Goal: Transaction & Acquisition: Purchase product/service

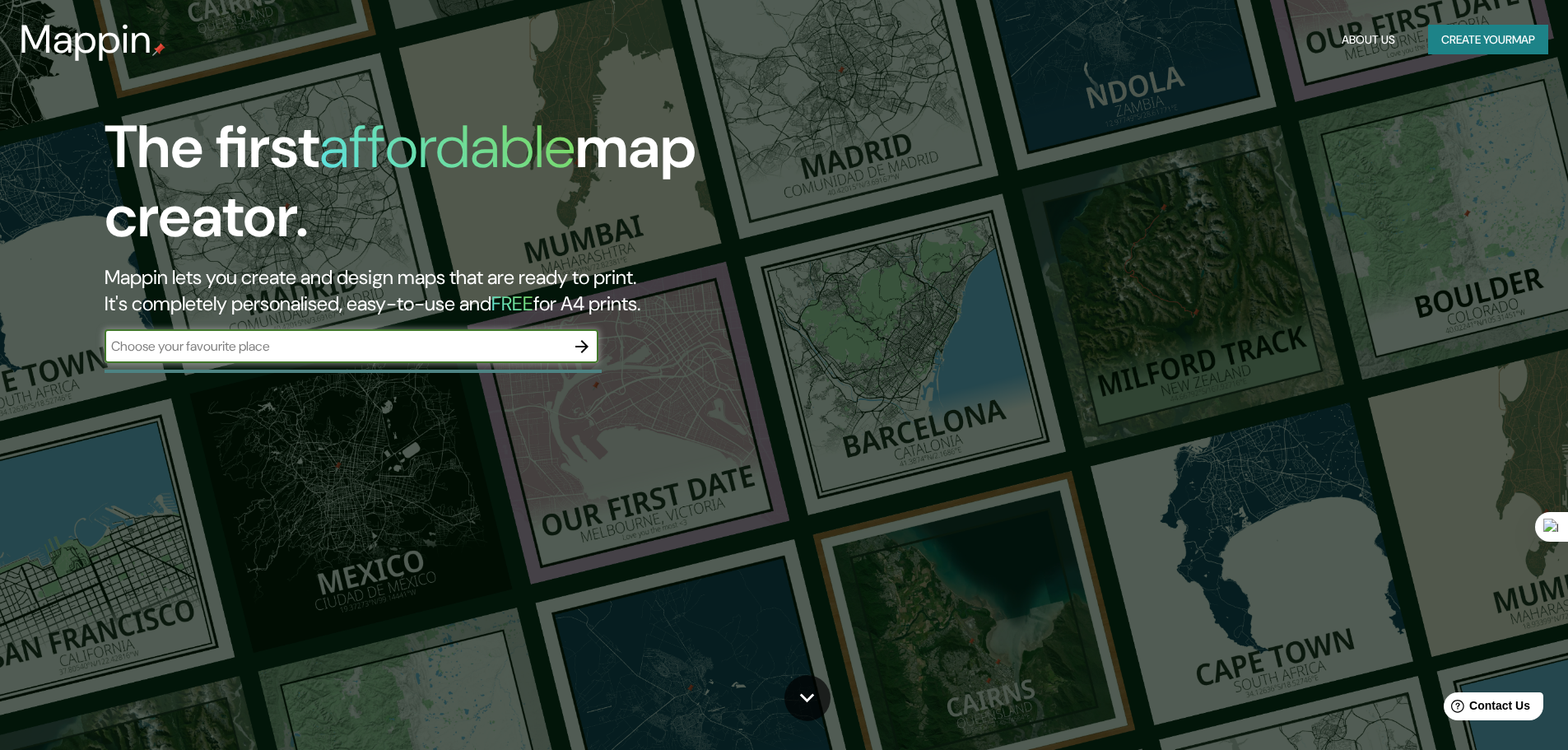
click at [299, 352] on input "text" at bounding box center [335, 346] width 461 height 19
type input "lomas de [PERSON_NAME]"
drag, startPoint x: 298, startPoint y: 351, endPoint x: 0, endPoint y: 347, distance: 298.0
click at [0, 347] on div "The first affordable map creator. Mappin lets you create and design maps that a…" at bounding box center [784, 375] width 1568 height 750
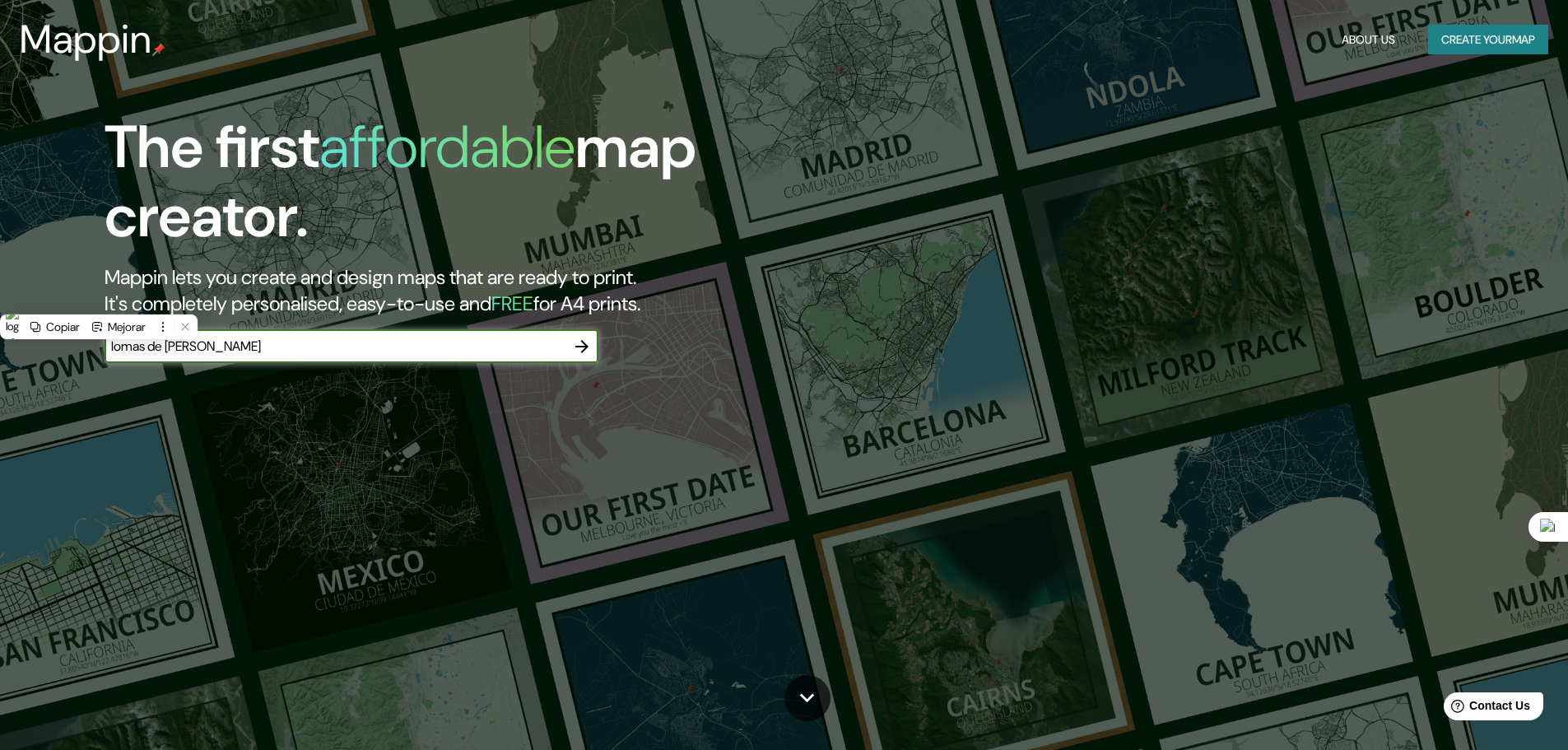
click at [580, 349] on icon "button" at bounding box center [581, 346] width 20 height 20
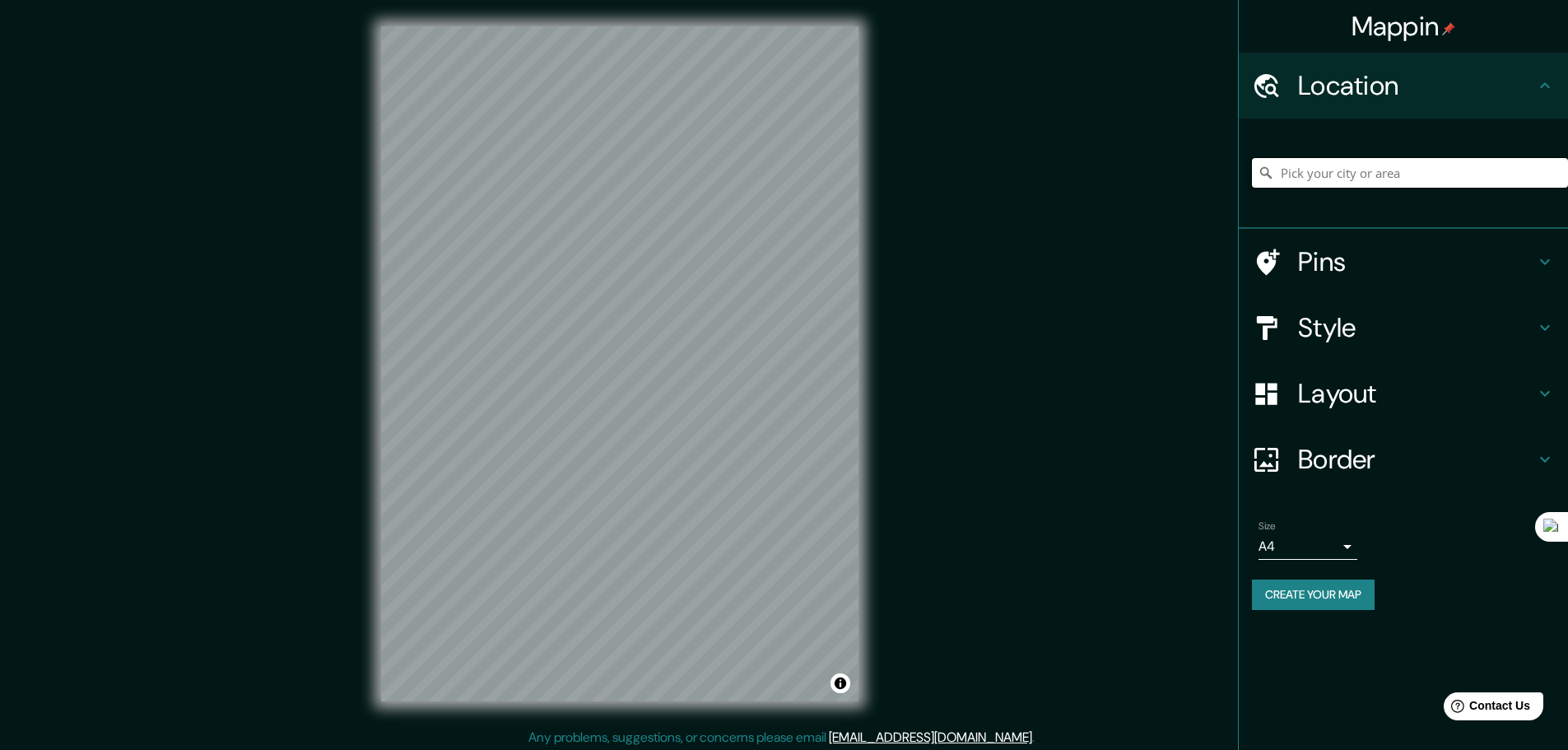
click at [1354, 175] on input "Pick your city or area" at bounding box center [1410, 172] width 316 height 29
paste input "lomas de [PERSON_NAME]"
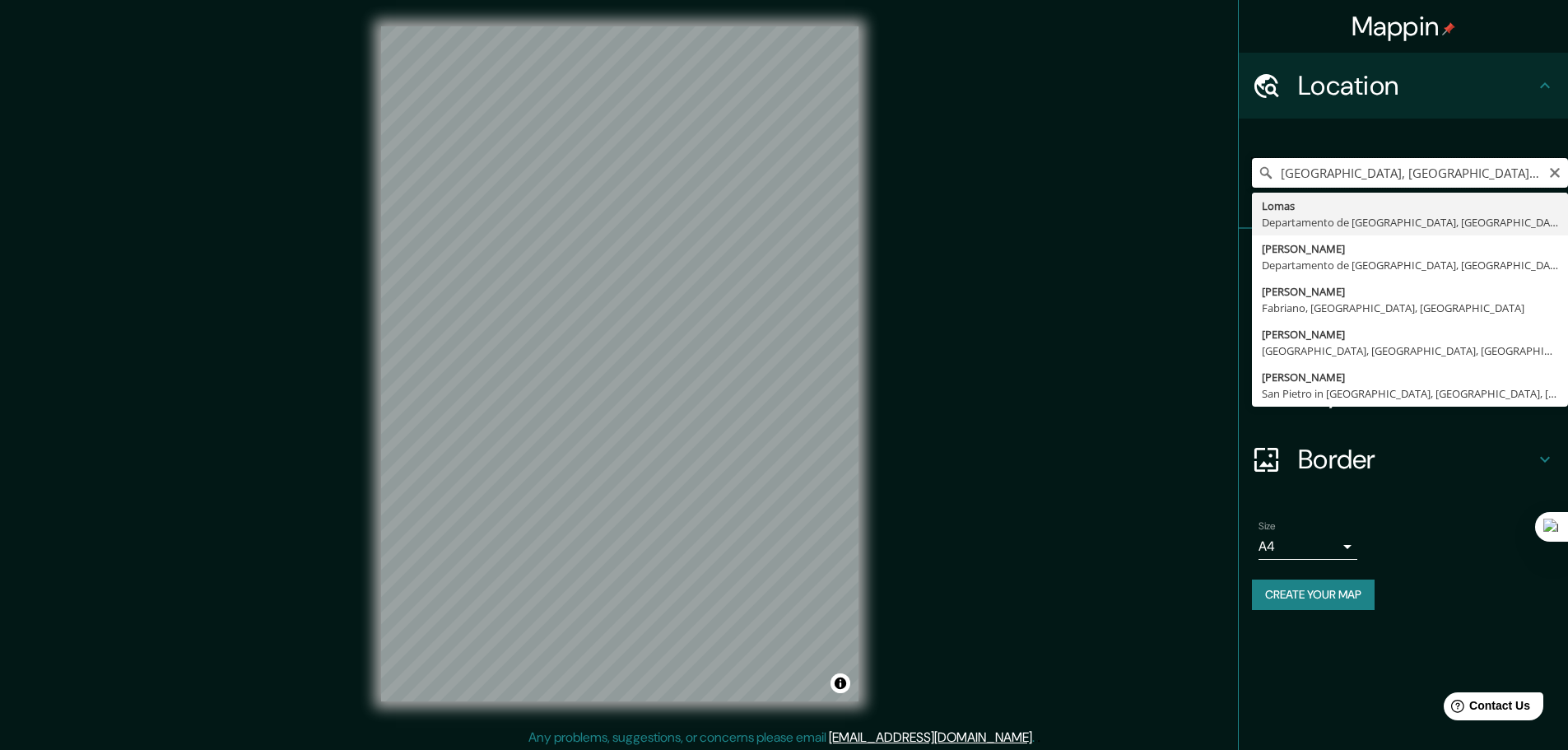
click at [1492, 170] on input "[GEOGRAPHIC_DATA], [GEOGRAPHIC_DATA], [GEOGRAPHIC_DATA], [GEOGRAPHIC_DATA]" at bounding box center [1410, 172] width 316 height 29
type input "[PERSON_NAME], [GEOGRAPHIC_DATA], [GEOGRAPHIC_DATA], [GEOGRAPHIC_DATA]"
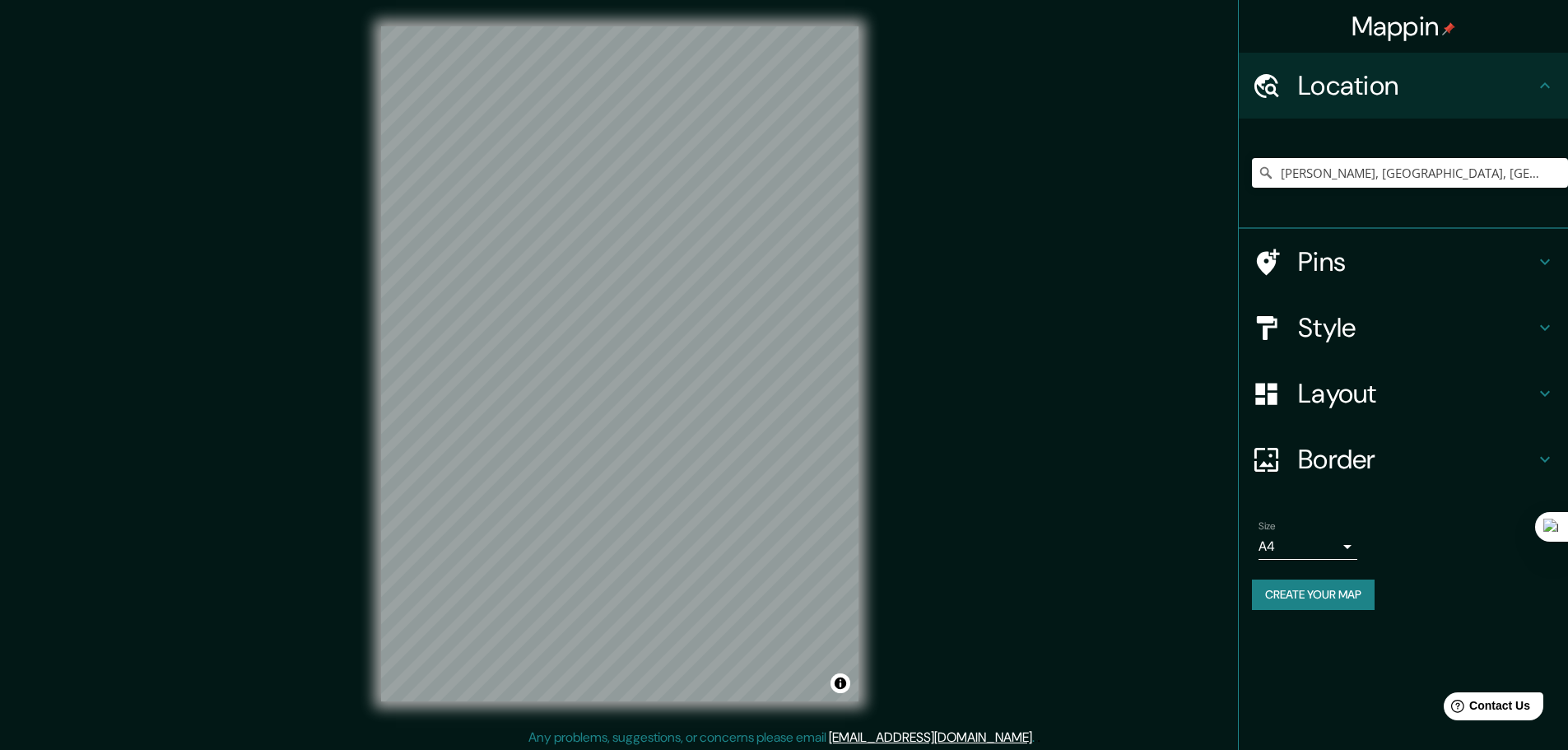
click at [1337, 557] on body "Mappin Location [PERSON_NAME], [GEOGRAPHIC_DATA], [GEOGRAPHIC_DATA], [GEOGRAPHI…" at bounding box center [784, 375] width 1568 height 750
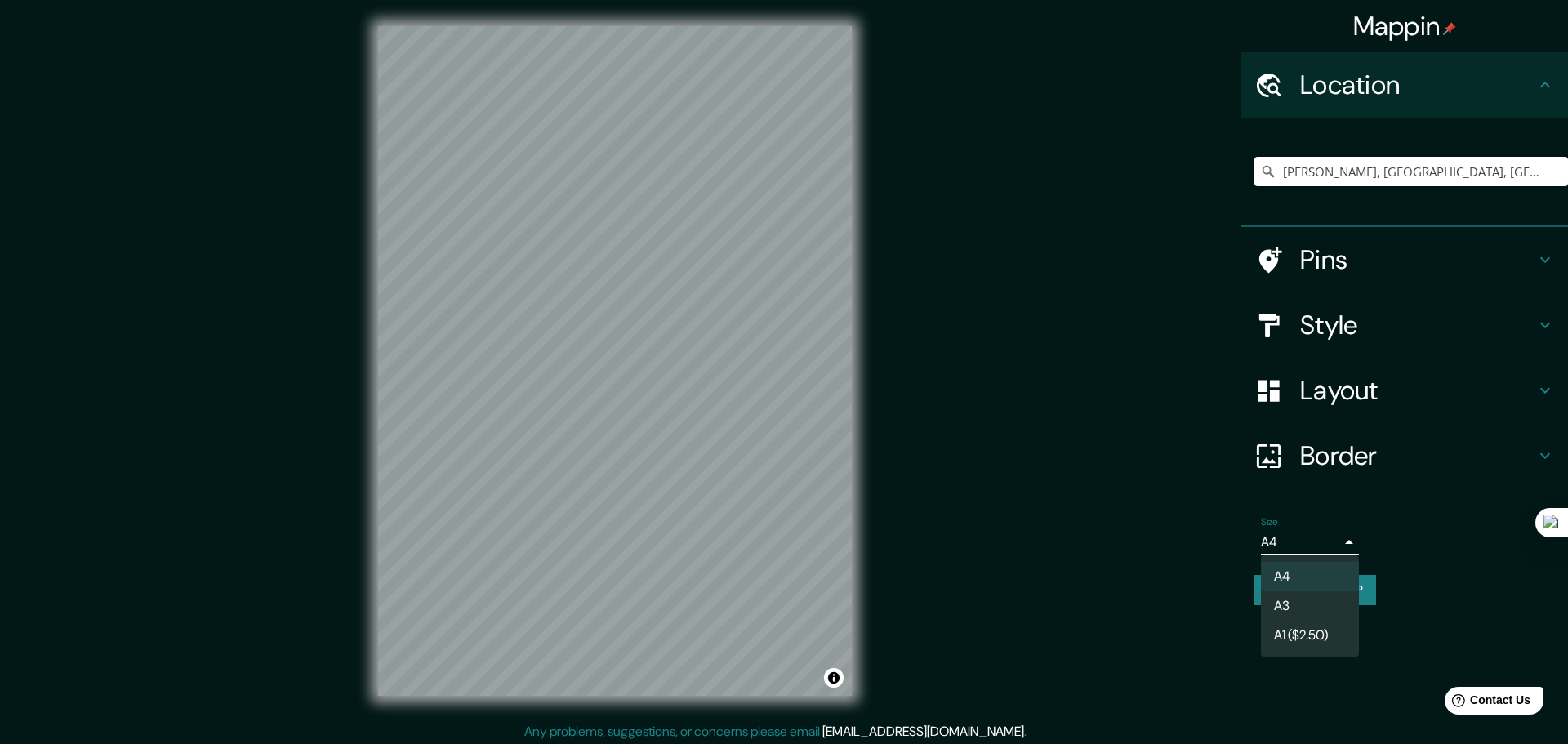
click at [1320, 609] on li "A3" at bounding box center [1309, 605] width 98 height 29
type input "a4"
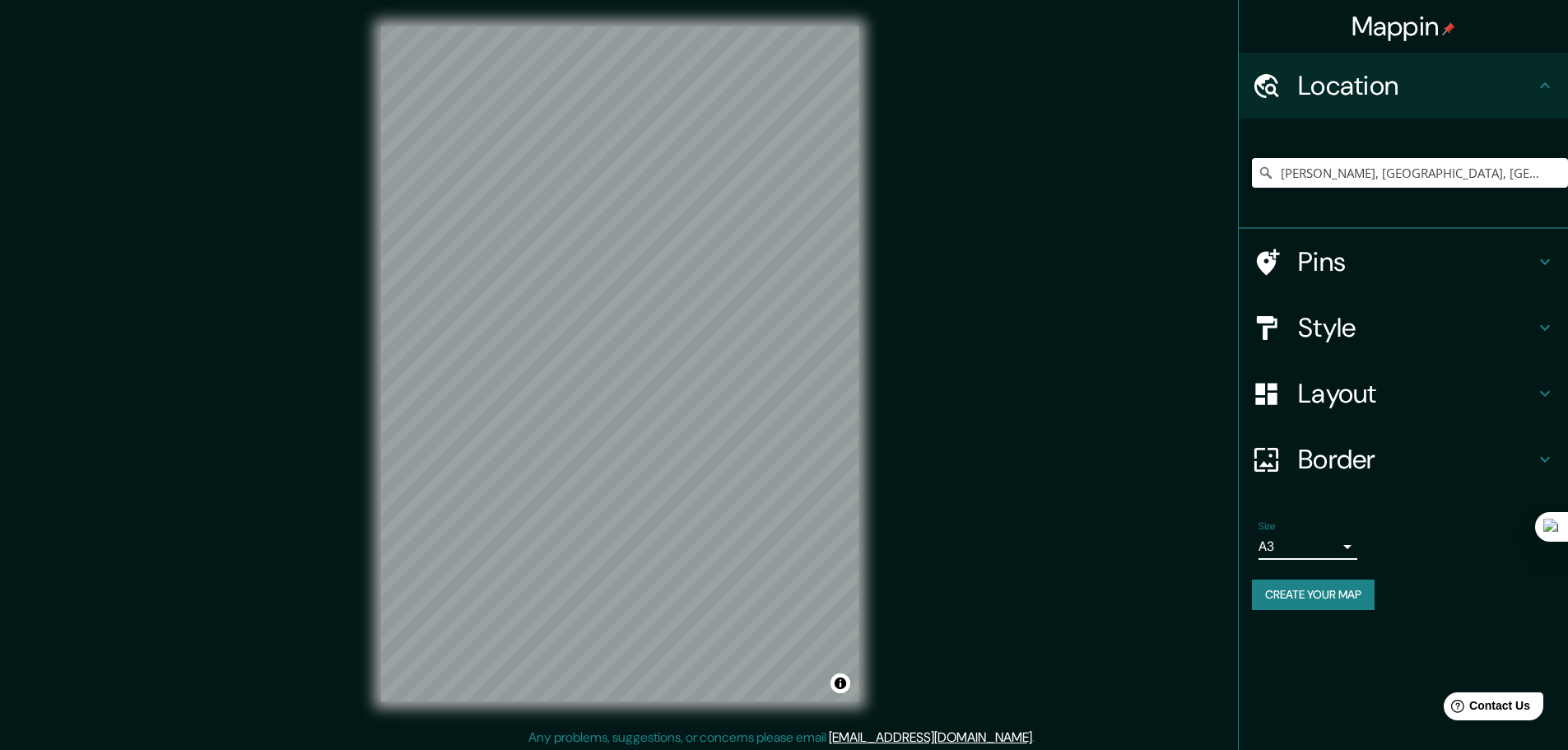
click at [1345, 452] on h4 "Border" at bounding box center [1416, 459] width 237 height 33
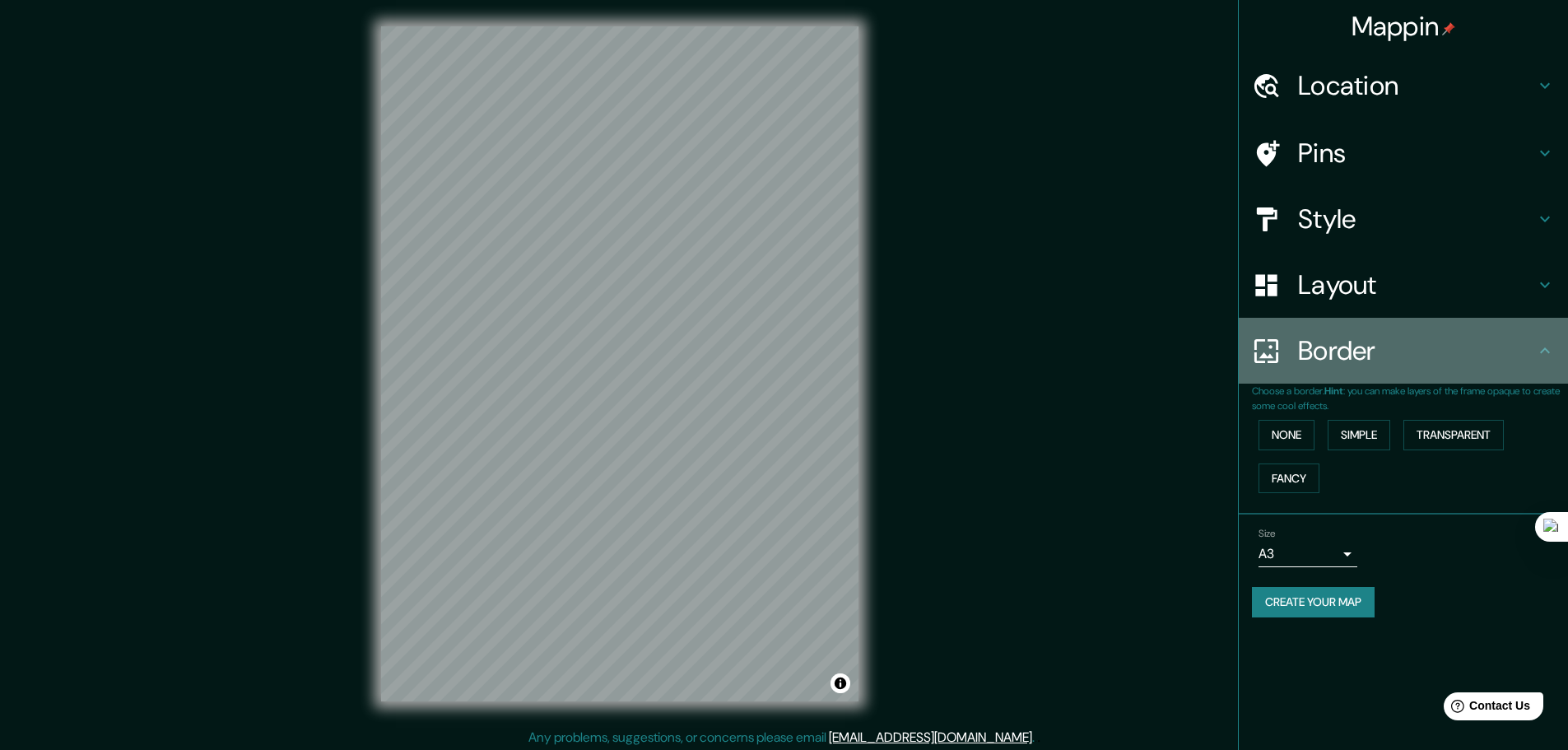
click at [1385, 342] on h4 "Border" at bounding box center [1416, 350] width 237 height 33
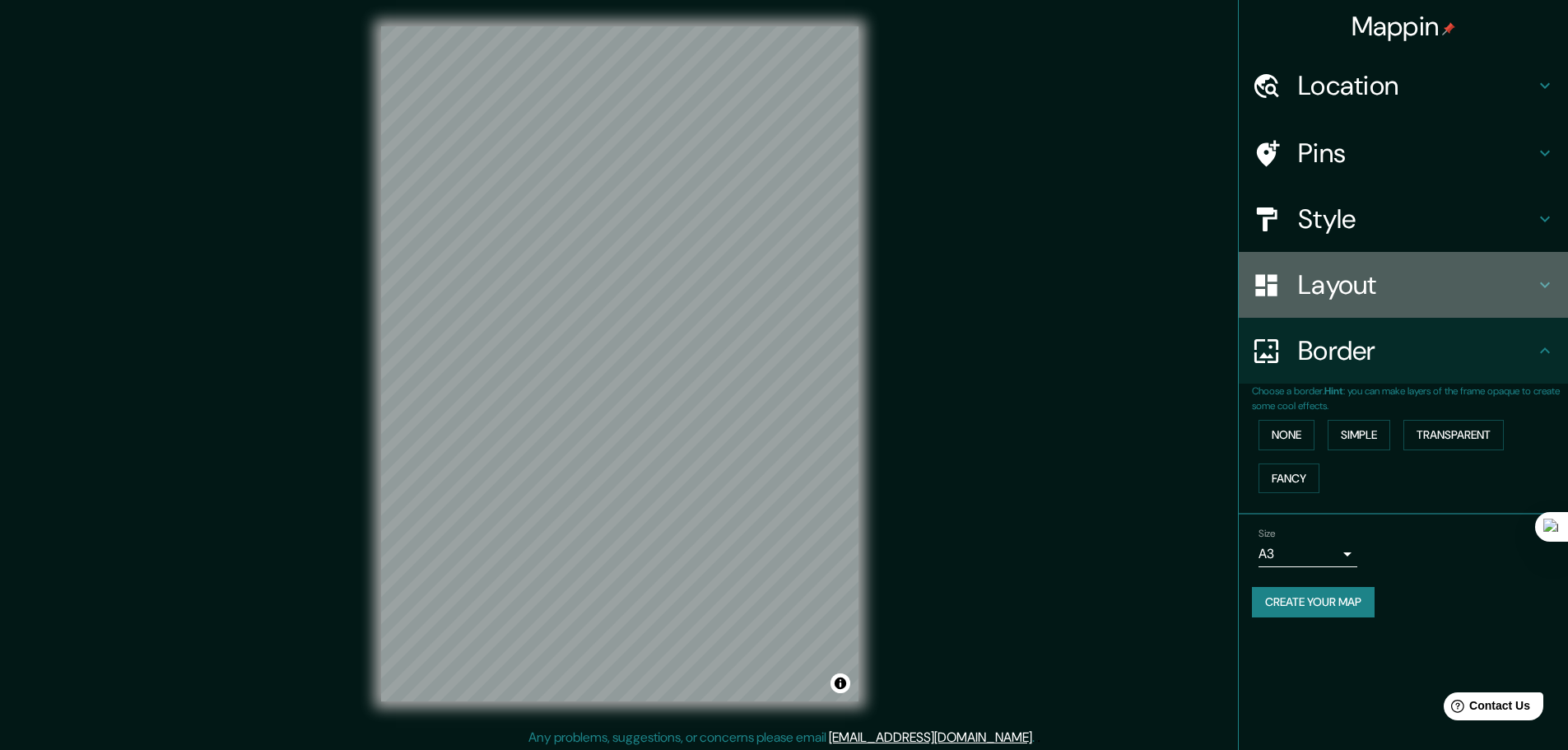
click at [1385, 293] on h4 "Layout" at bounding box center [1416, 284] width 237 height 33
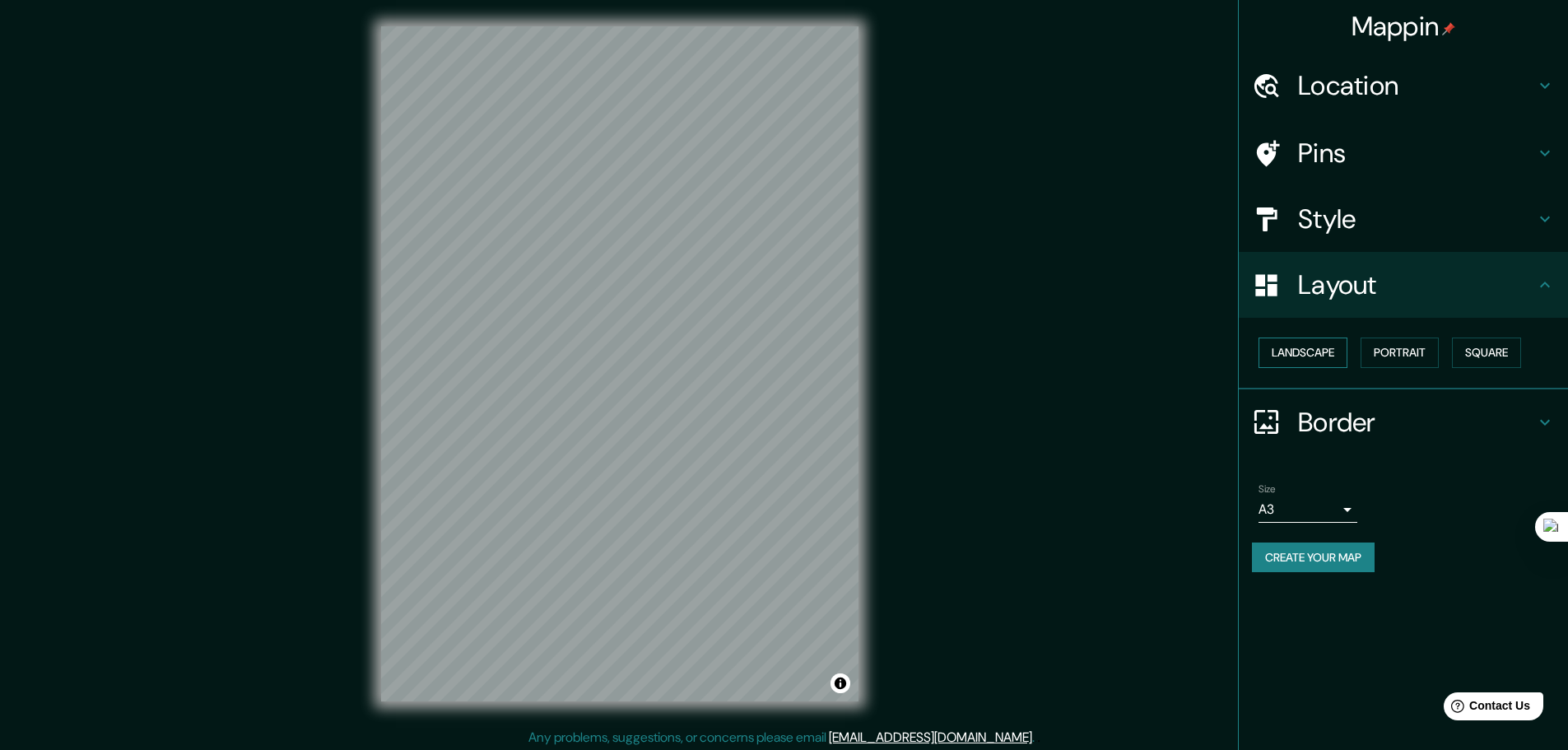
click at [1327, 358] on button "Landscape" at bounding box center [1303, 353] width 89 height 30
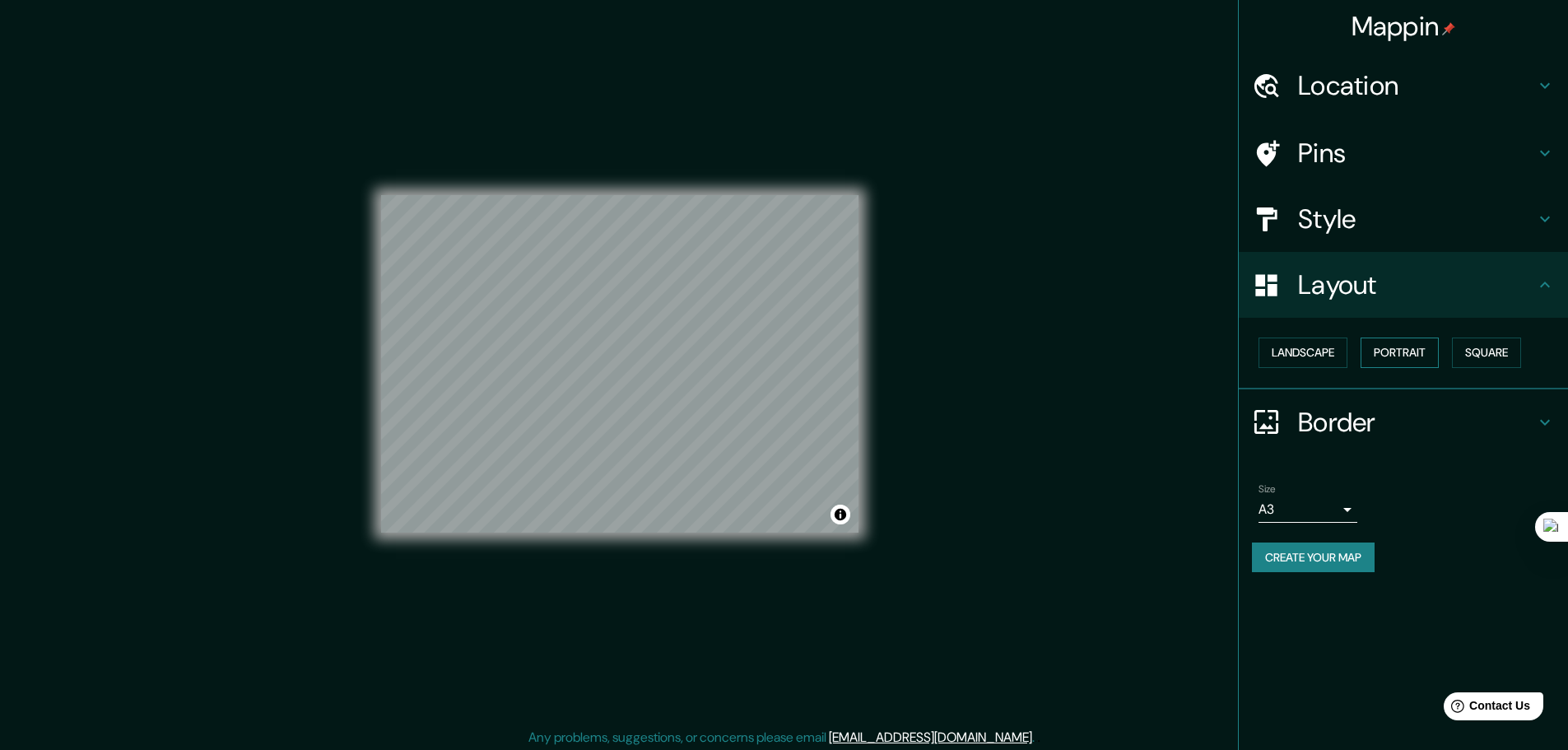
click at [1397, 351] on button "Portrait" at bounding box center [1400, 353] width 78 height 30
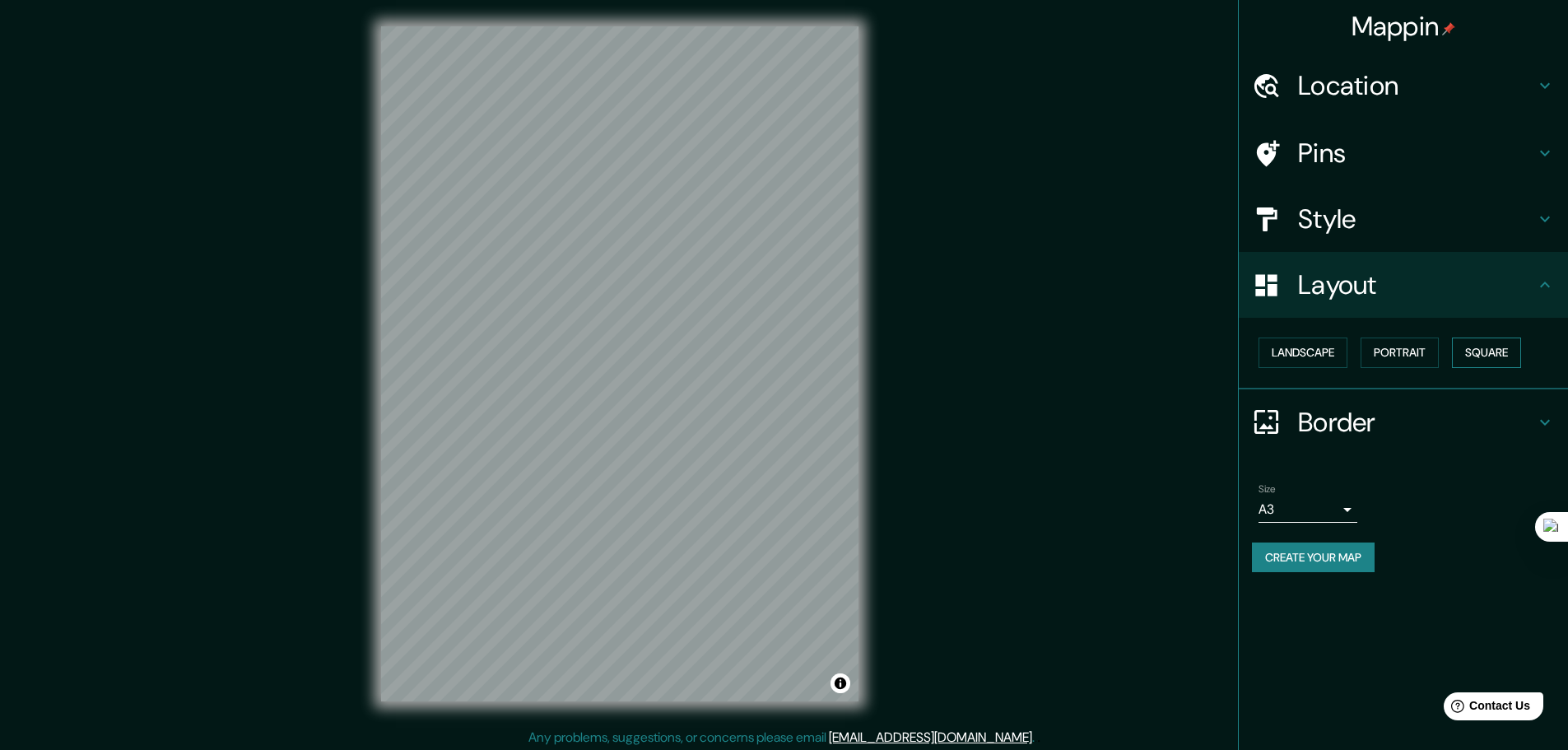
click at [1507, 344] on button "Square" at bounding box center [1486, 353] width 69 height 30
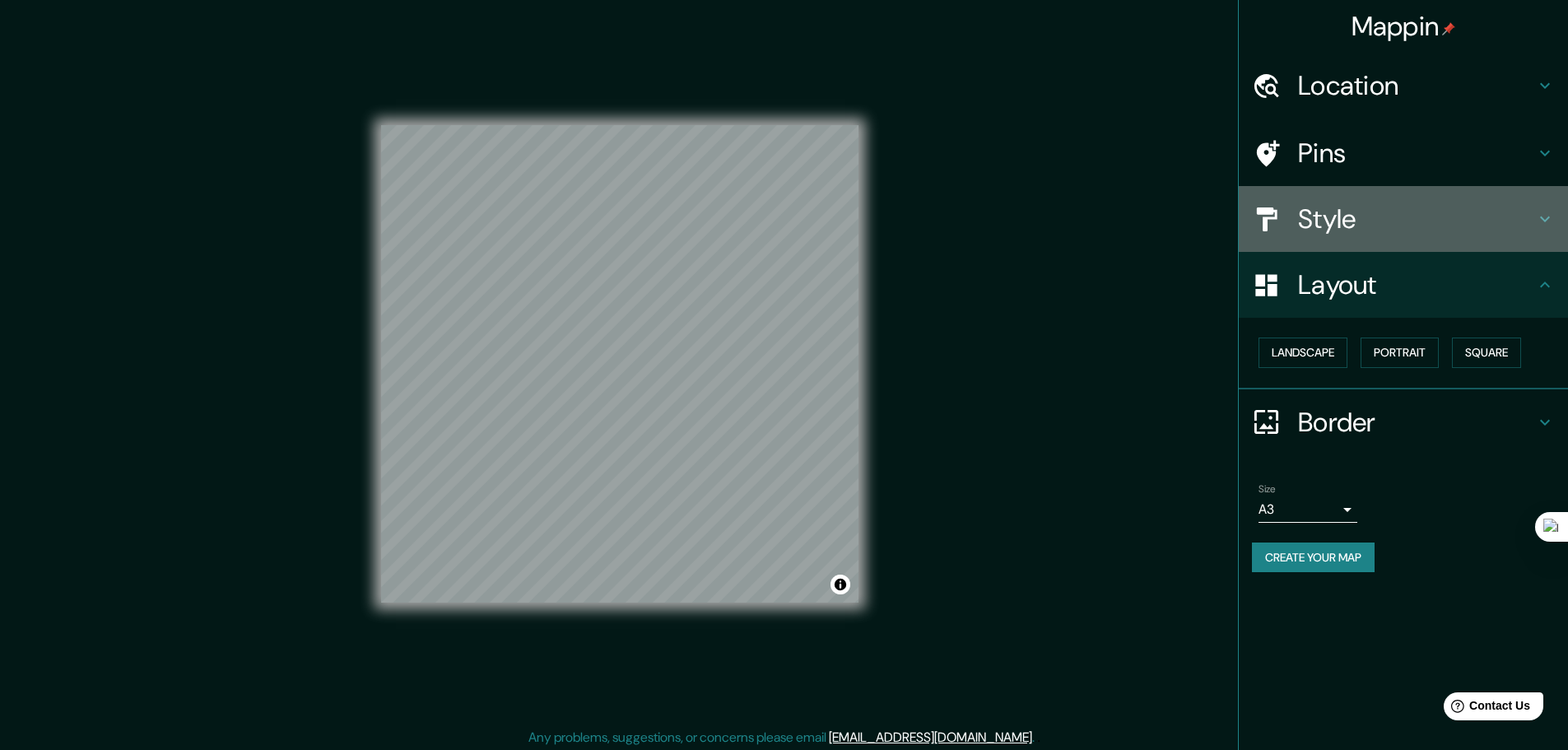
click at [1416, 247] on div "Style" at bounding box center [1403, 219] width 329 height 66
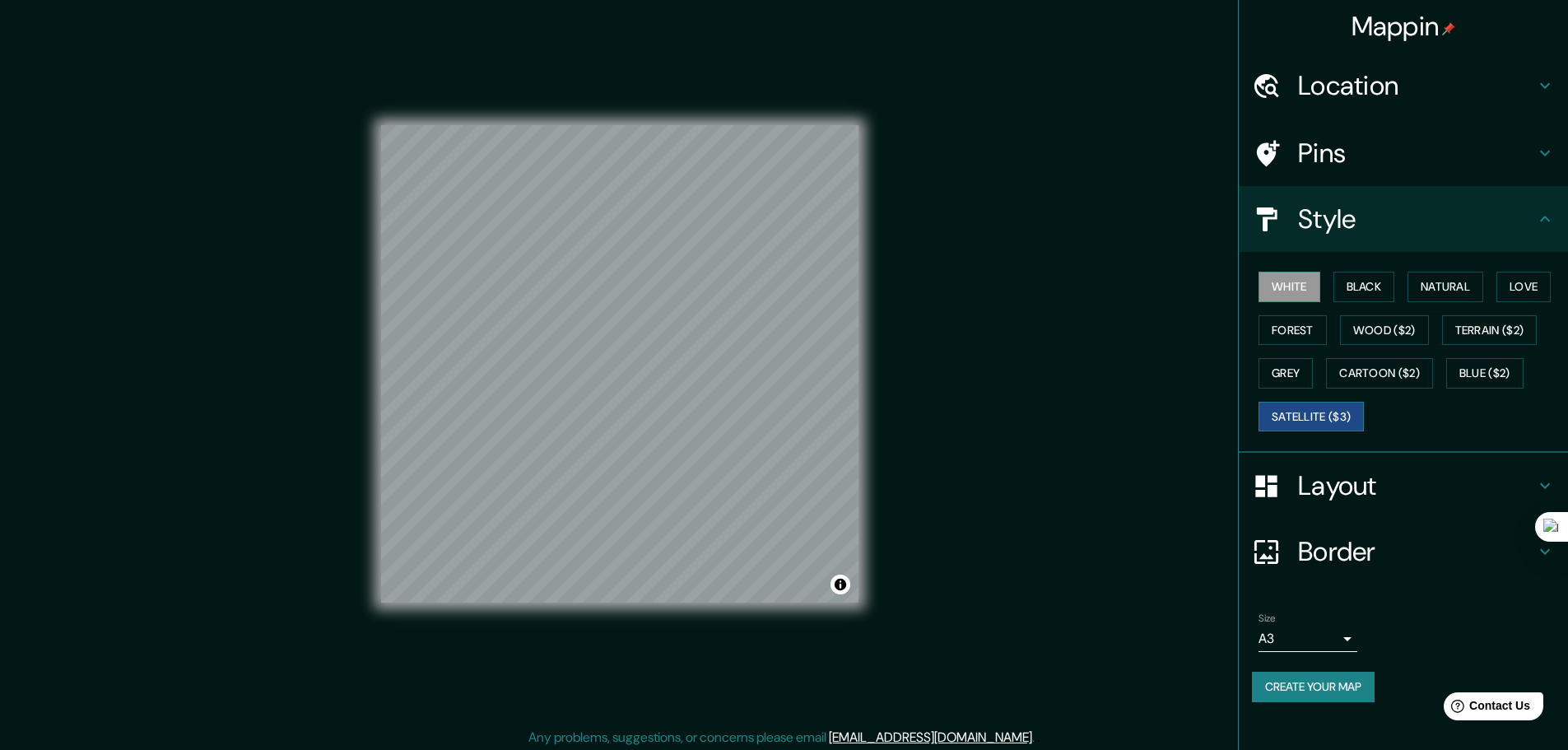
click at [1339, 418] on button "Satellite ($3)" at bounding box center [1311, 417] width 105 height 30
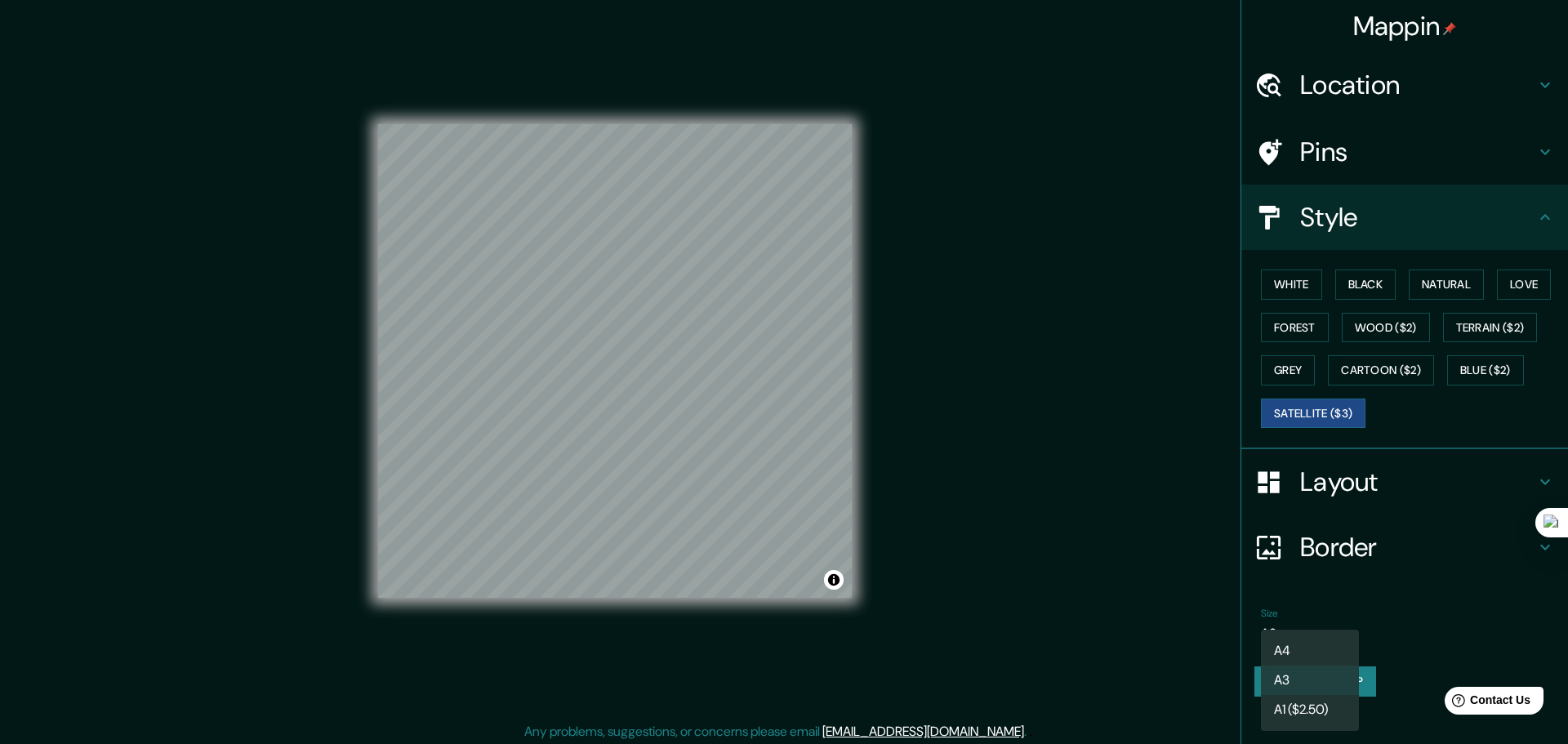
click at [1318, 628] on body "Mappin Location [PERSON_NAME], [GEOGRAPHIC_DATA], [GEOGRAPHIC_DATA], [GEOGRAPHI…" at bounding box center [784, 372] width 1568 height 744
drag, startPoint x: 1440, startPoint y: 544, endPoint x: 1414, endPoint y: 501, distance: 50.2
click at [1440, 540] on div at bounding box center [784, 372] width 1568 height 744
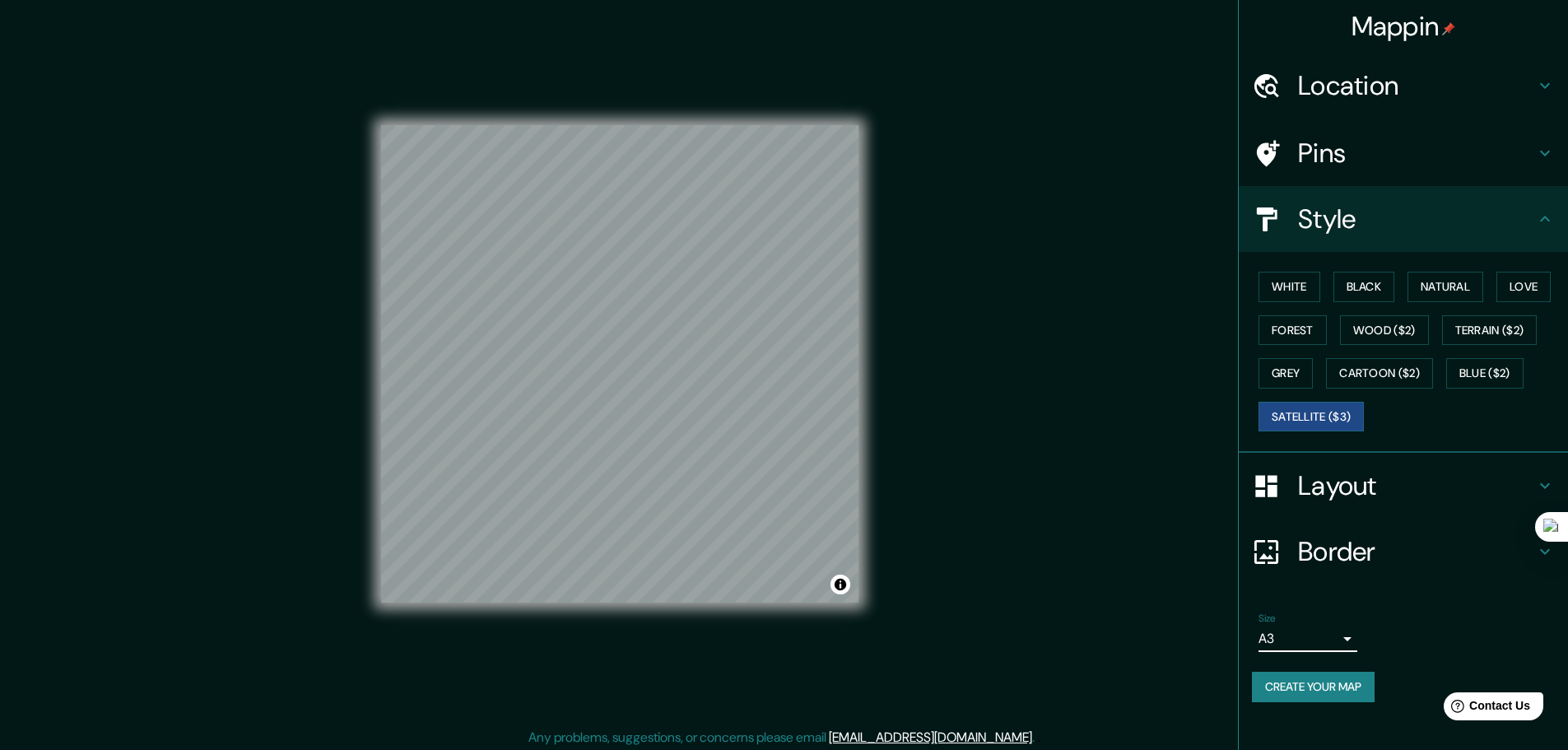
click at [1369, 556] on h4 "Border" at bounding box center [1416, 551] width 237 height 33
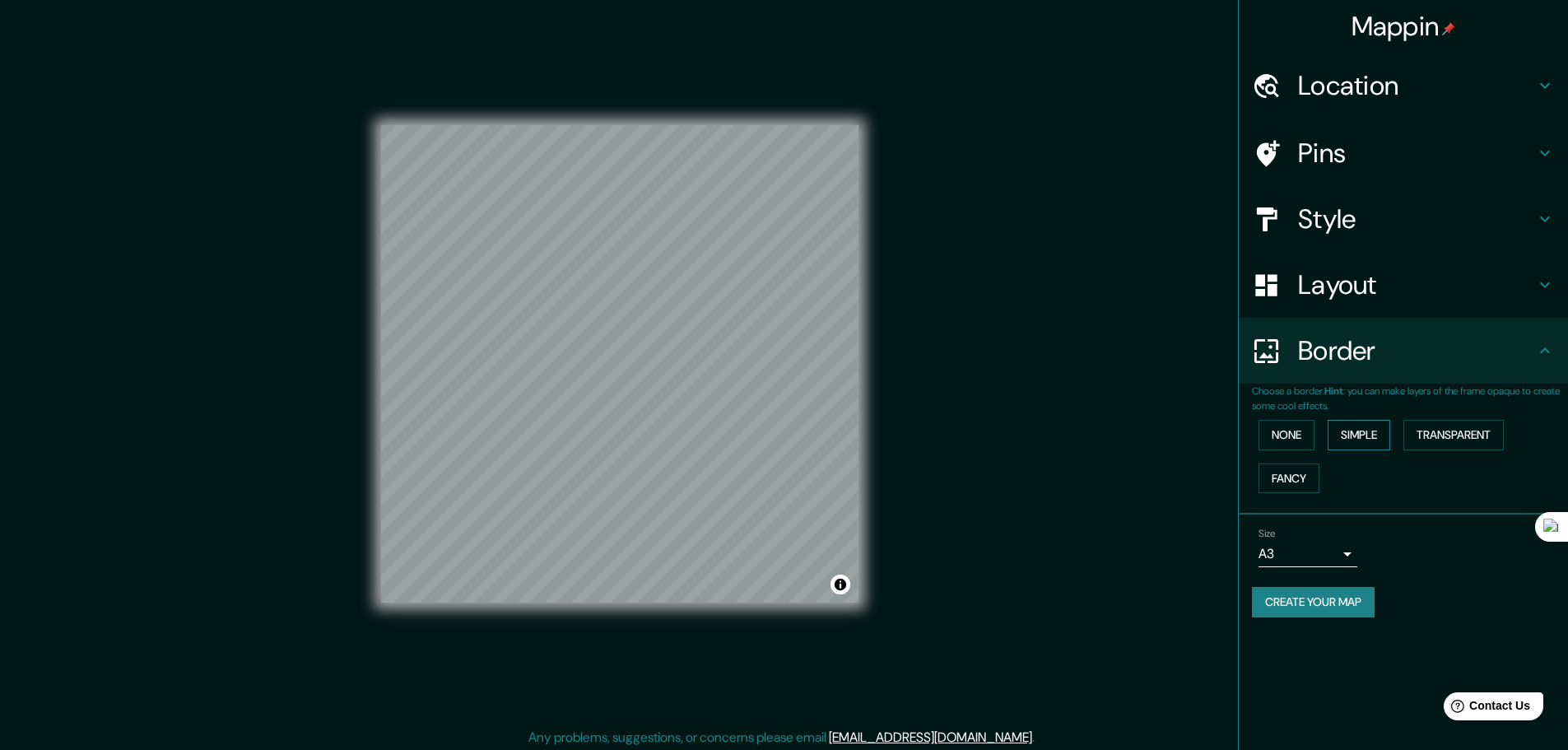
click at [1365, 436] on button "Simple" at bounding box center [1359, 435] width 62 height 30
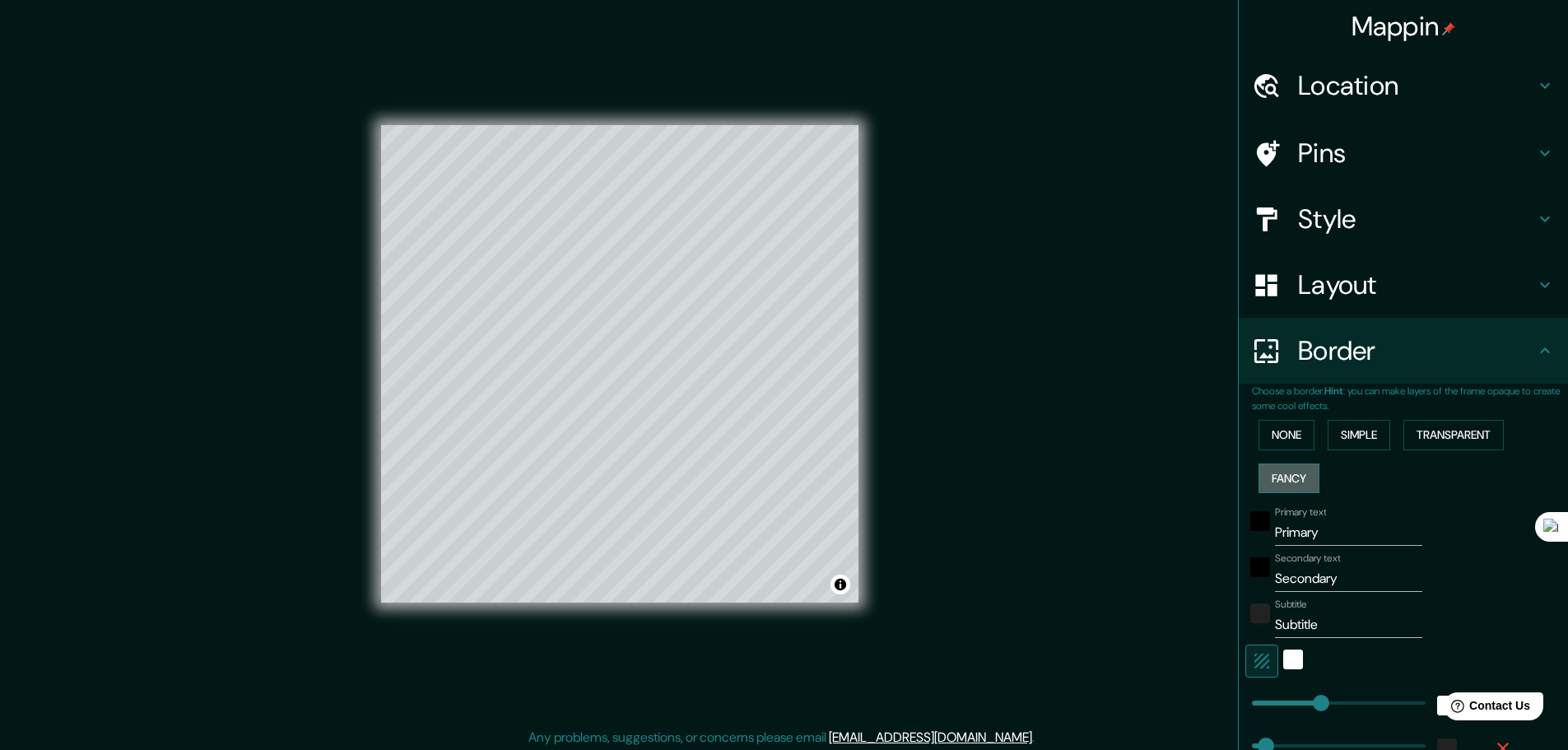
click at [1281, 486] on button "Fancy" at bounding box center [1288, 478] width 61 height 30
click at [1276, 436] on button "None" at bounding box center [1286, 435] width 56 height 30
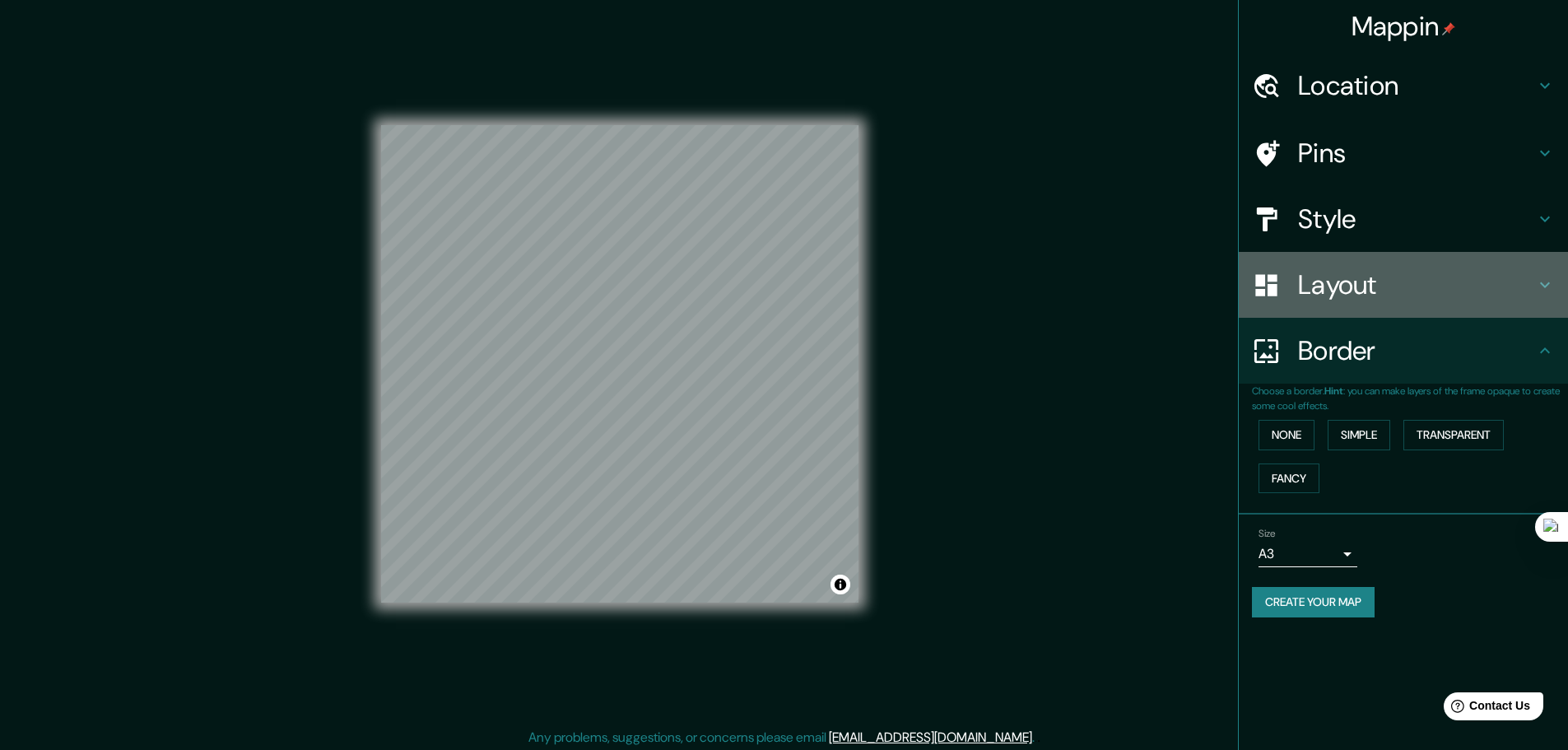
click at [1393, 298] on h4 "Layout" at bounding box center [1416, 284] width 237 height 33
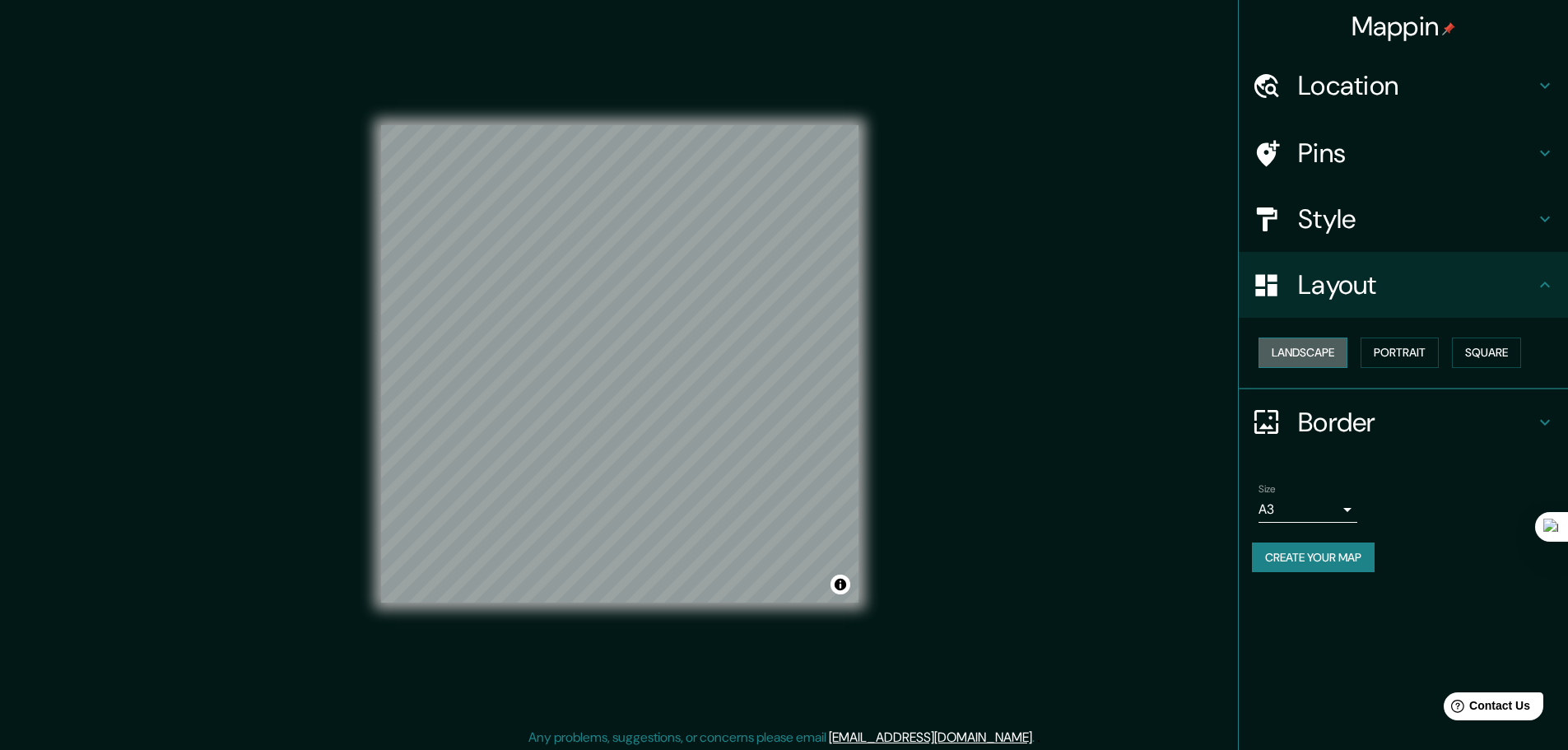
click at [1320, 358] on button "Landscape" at bounding box center [1303, 353] width 89 height 30
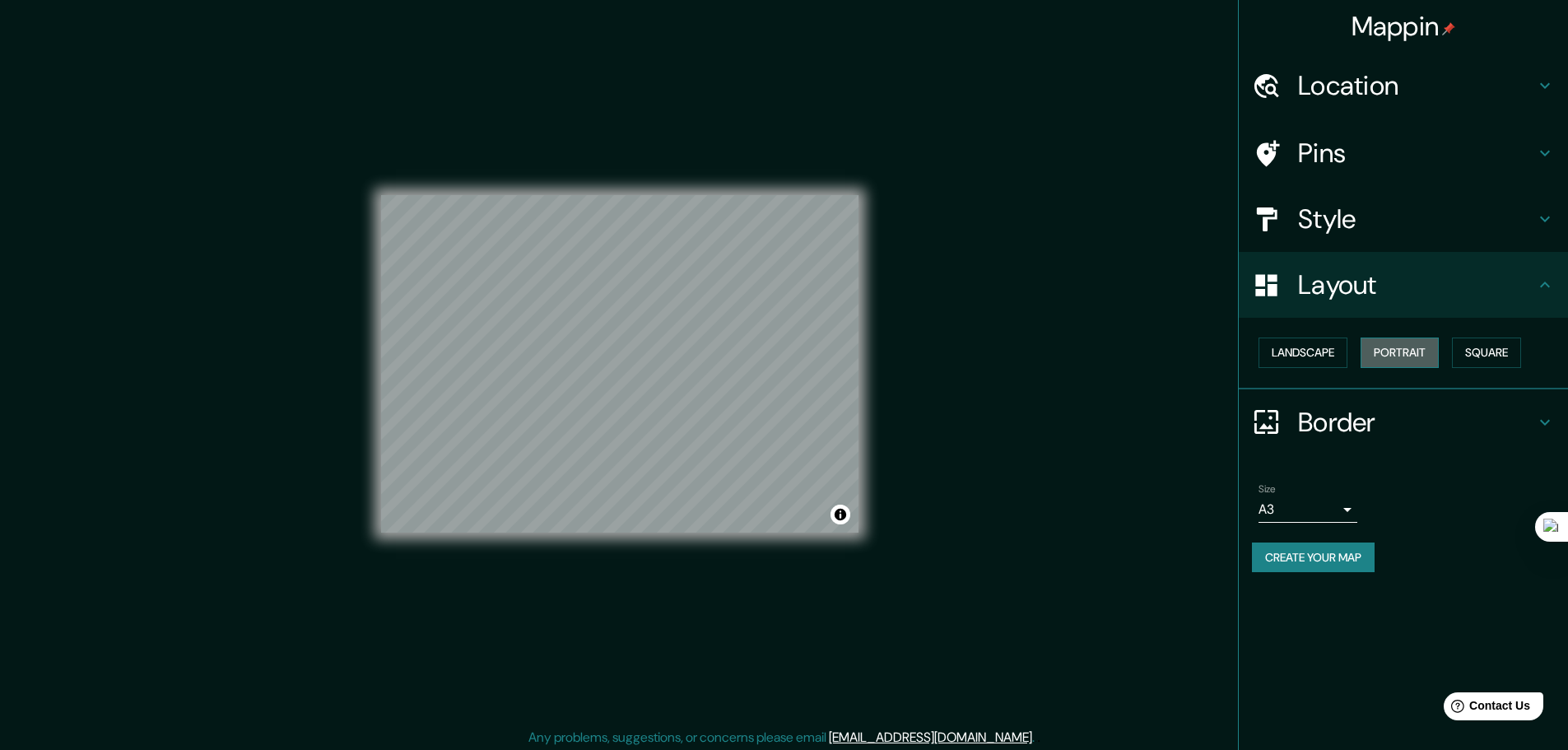
click at [1388, 349] on button "Portrait" at bounding box center [1400, 353] width 78 height 30
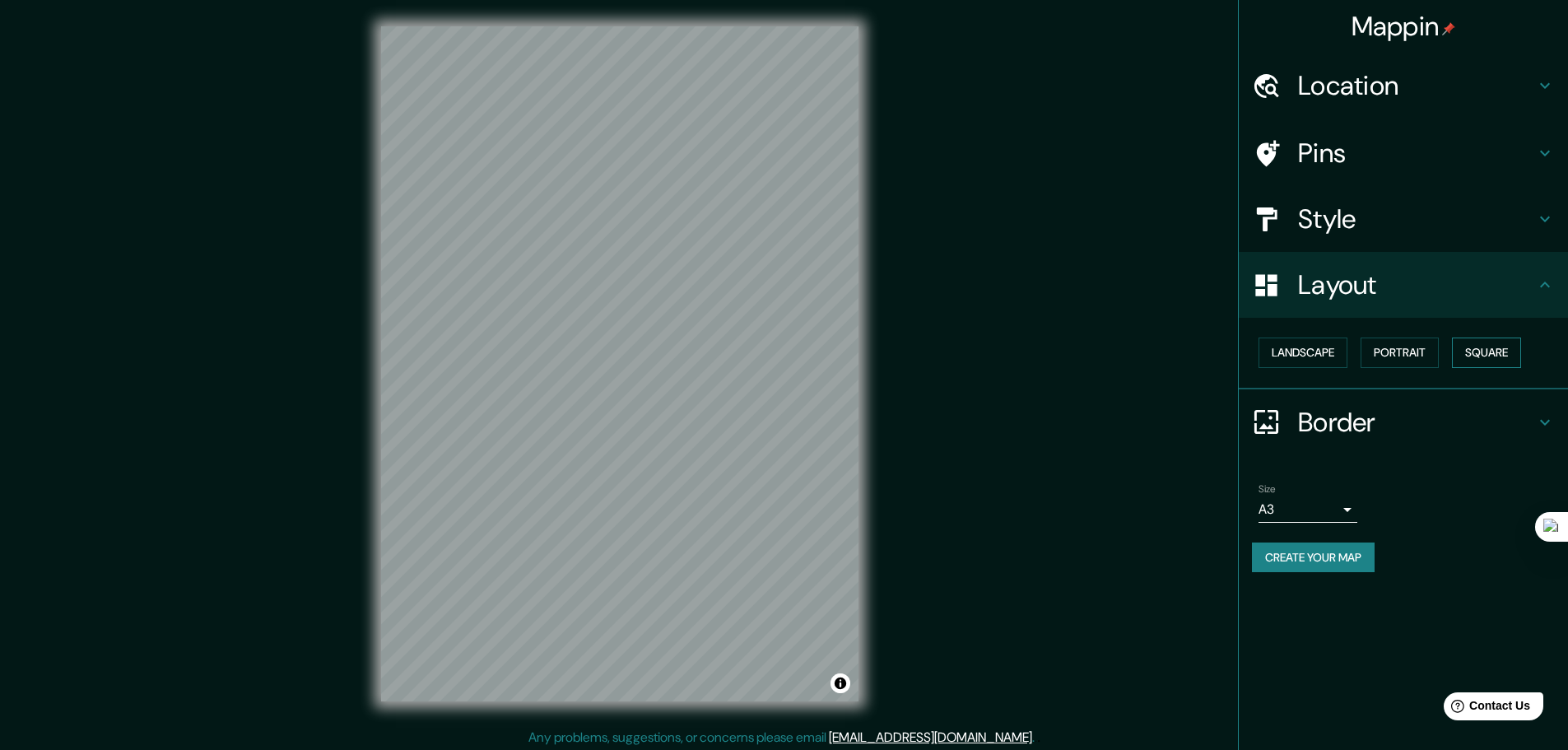
click at [1467, 357] on button "Square" at bounding box center [1486, 353] width 69 height 30
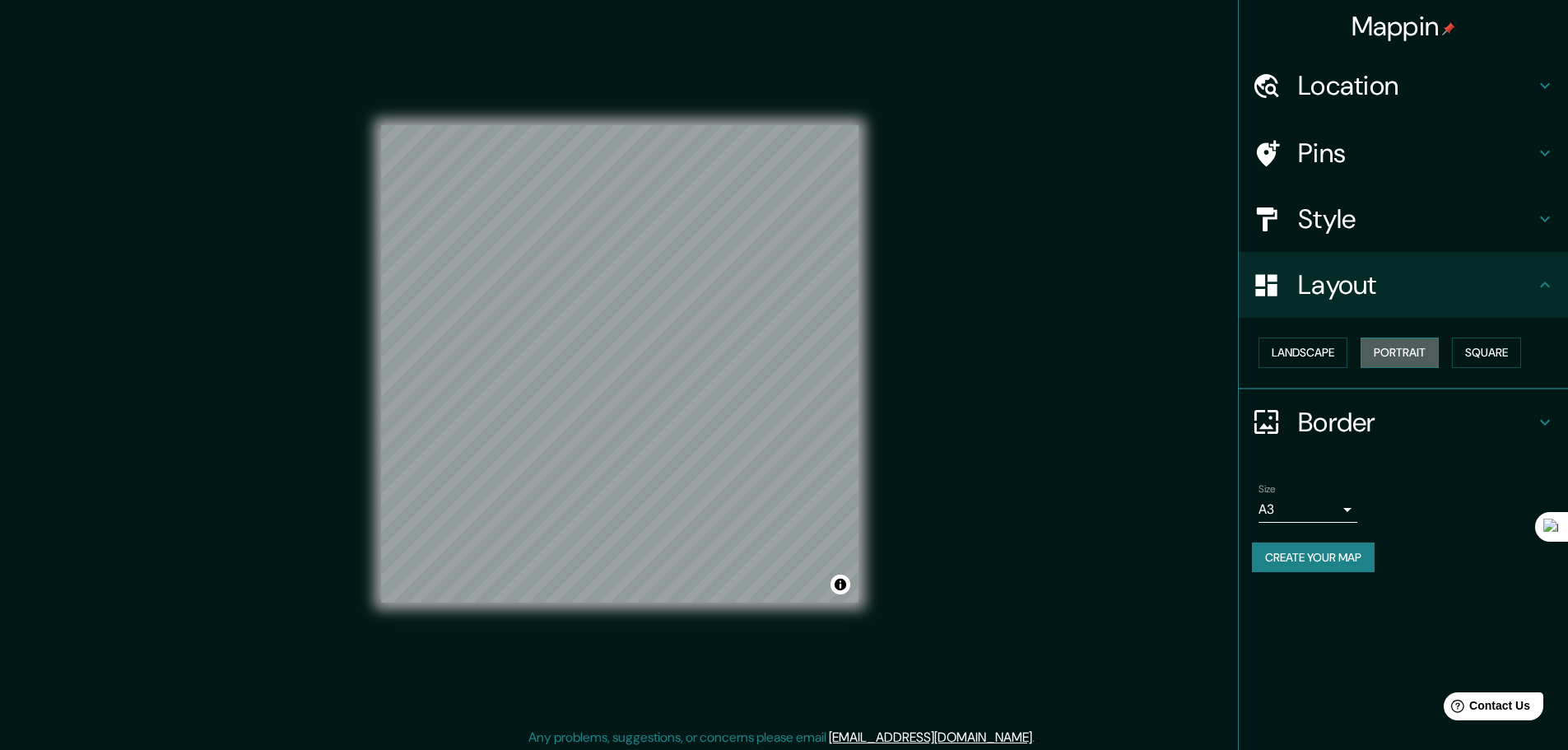
click at [1394, 354] on button "Portrait" at bounding box center [1400, 353] width 78 height 30
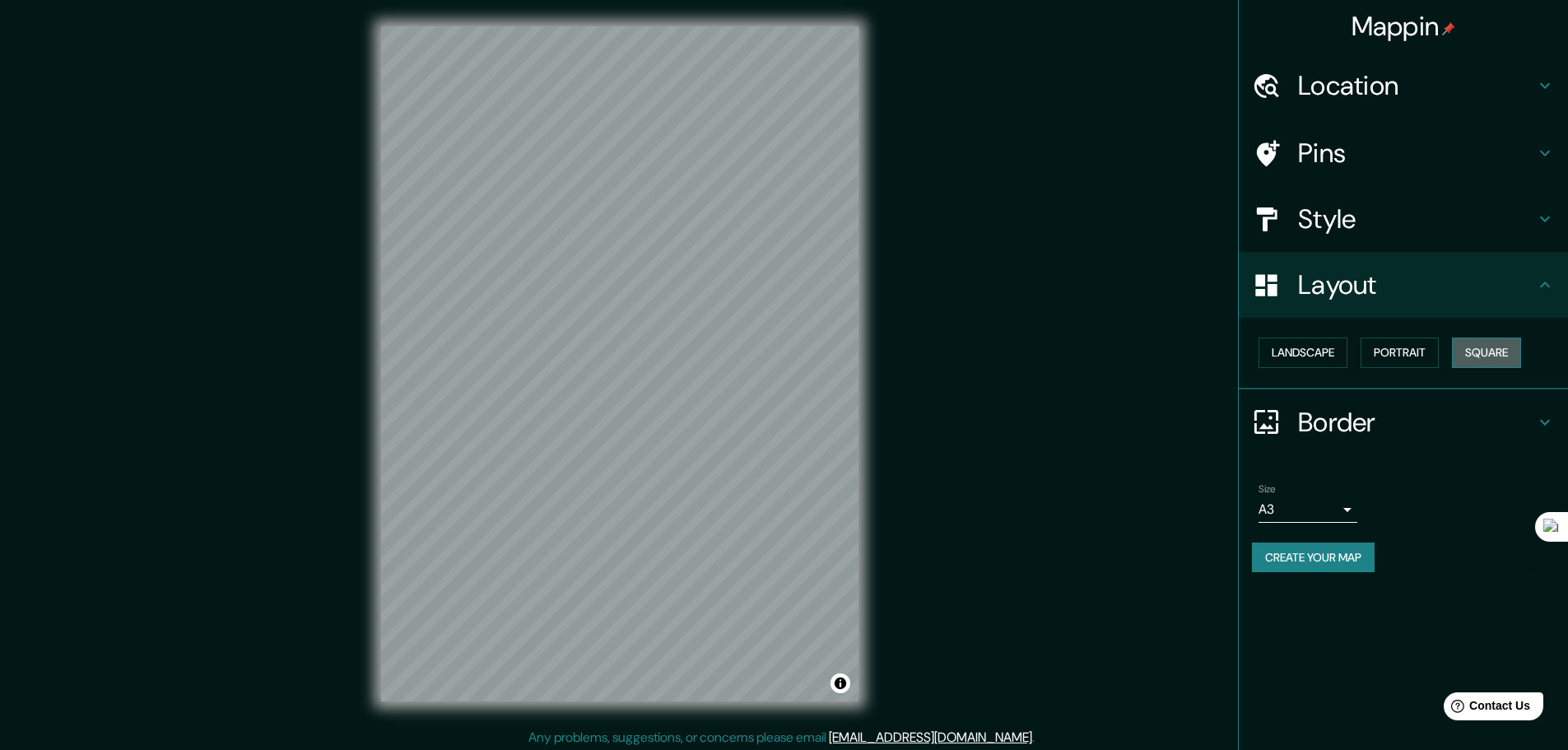
click at [1471, 354] on button "Square" at bounding box center [1486, 353] width 69 height 30
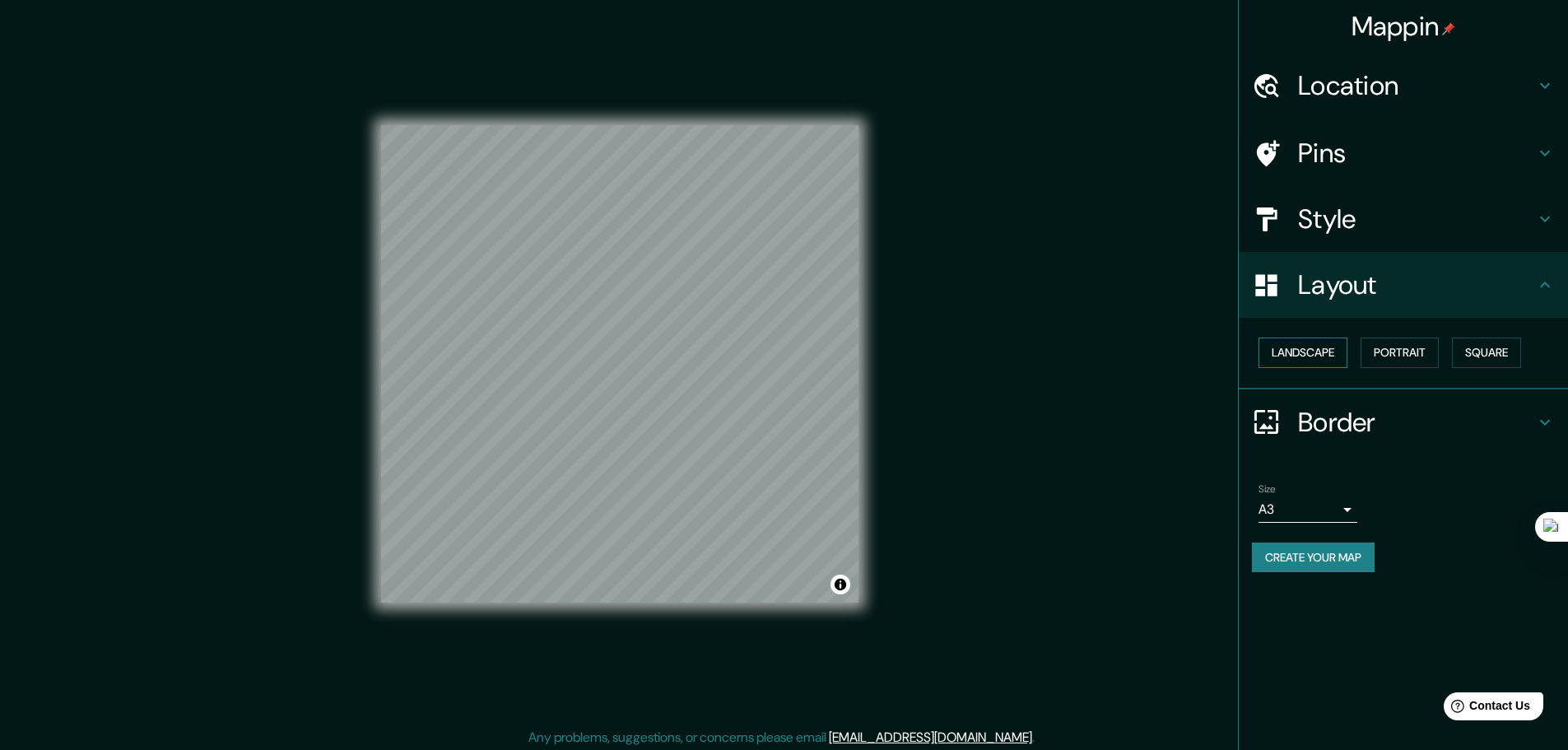
click at [1304, 355] on button "Landscape" at bounding box center [1303, 353] width 89 height 30
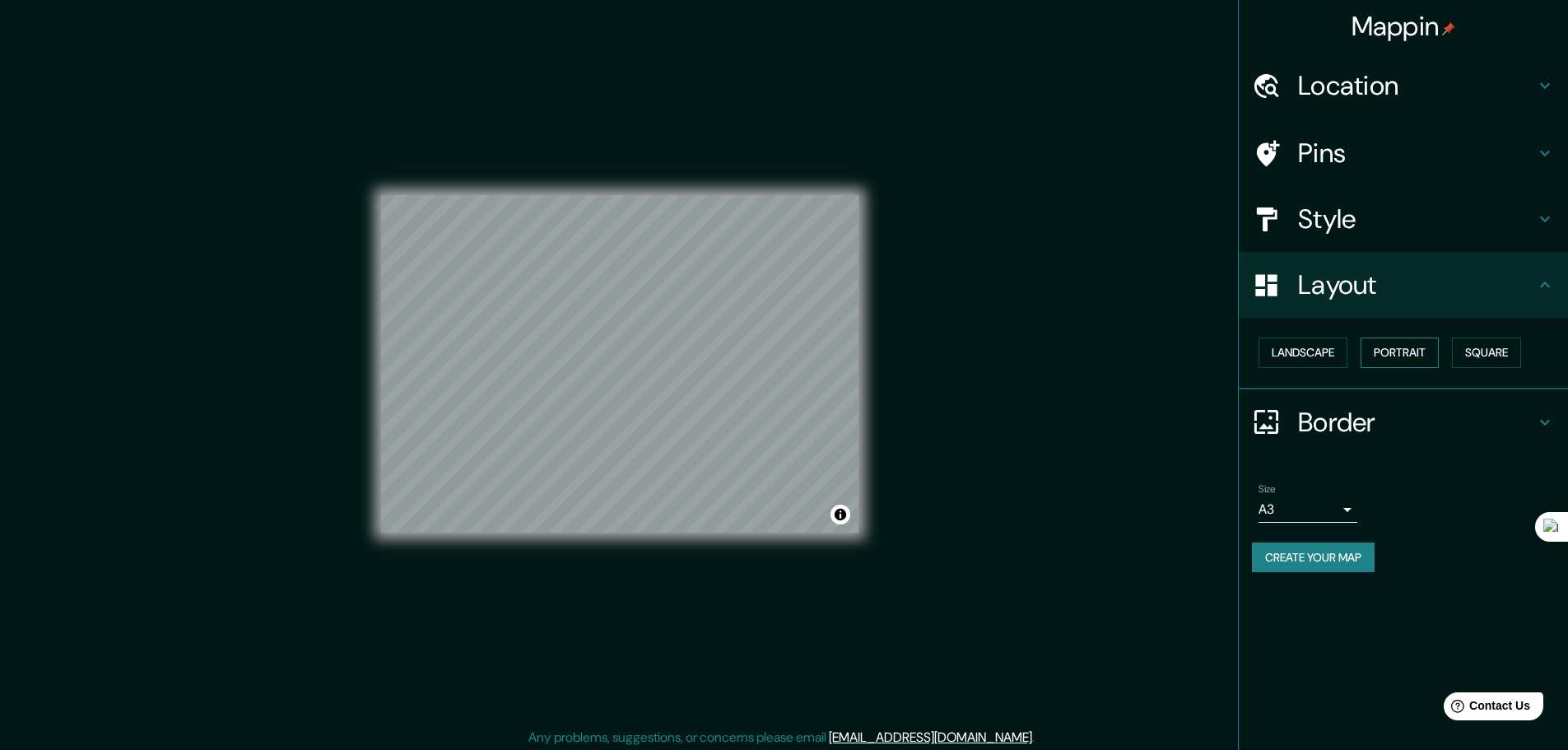
click at [1406, 346] on button "Portrait" at bounding box center [1400, 353] width 78 height 30
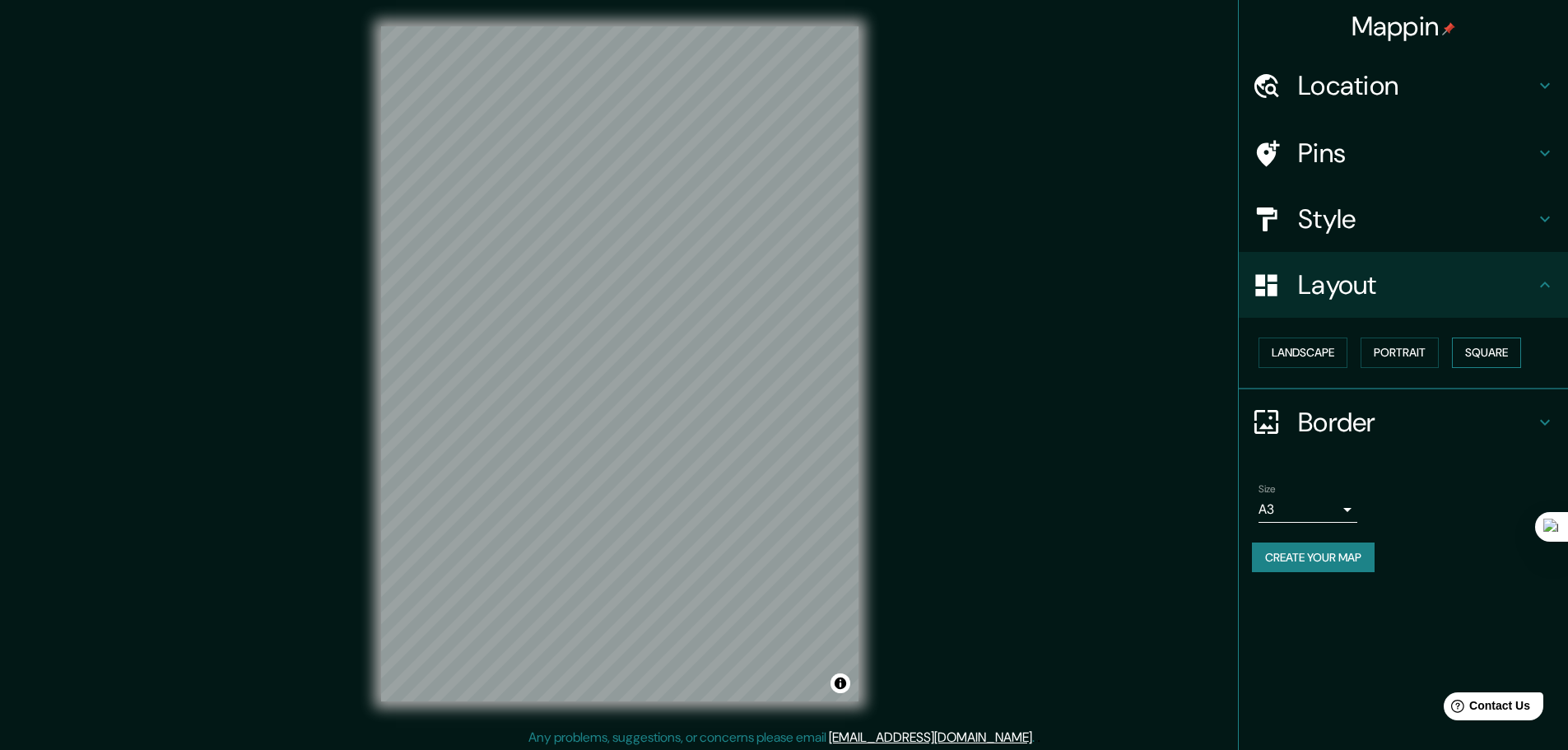
click at [1478, 350] on button "Square" at bounding box center [1486, 353] width 69 height 30
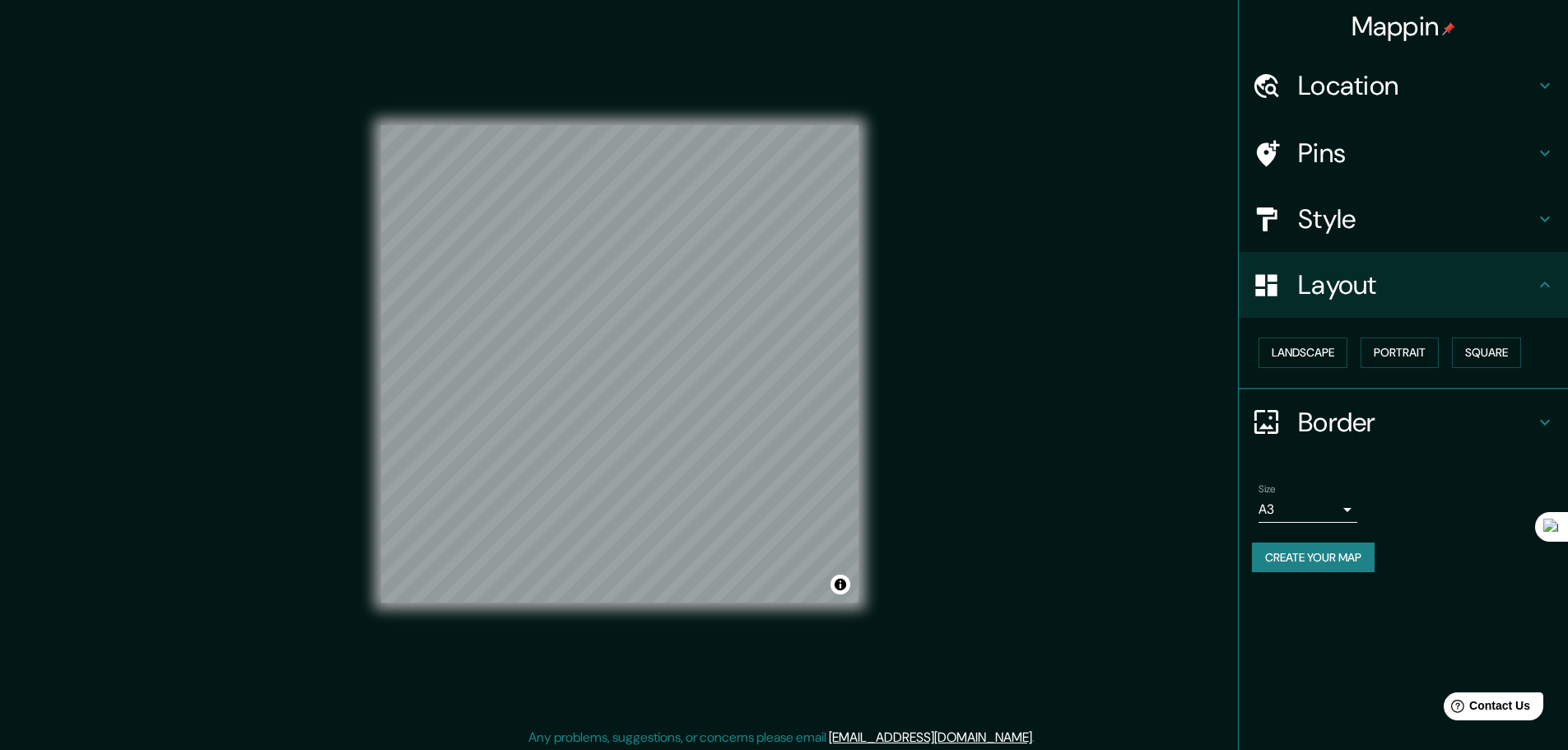
click at [1320, 369] on div "Landscape [GEOGRAPHIC_DATA]" at bounding box center [1410, 353] width 316 height 44
click at [1318, 353] on button "Landscape" at bounding box center [1303, 353] width 89 height 30
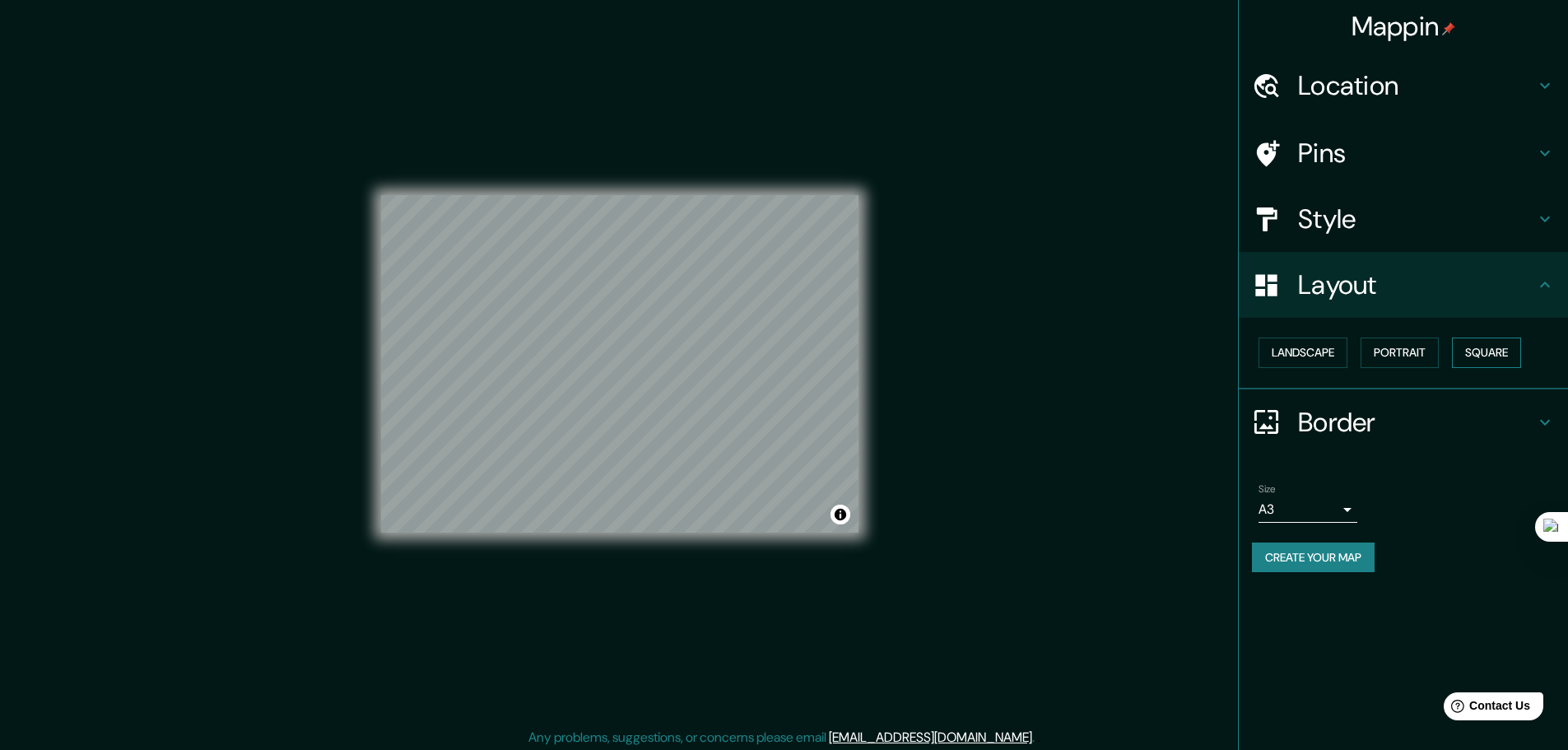
click at [1495, 350] on button "Square" at bounding box center [1486, 353] width 69 height 30
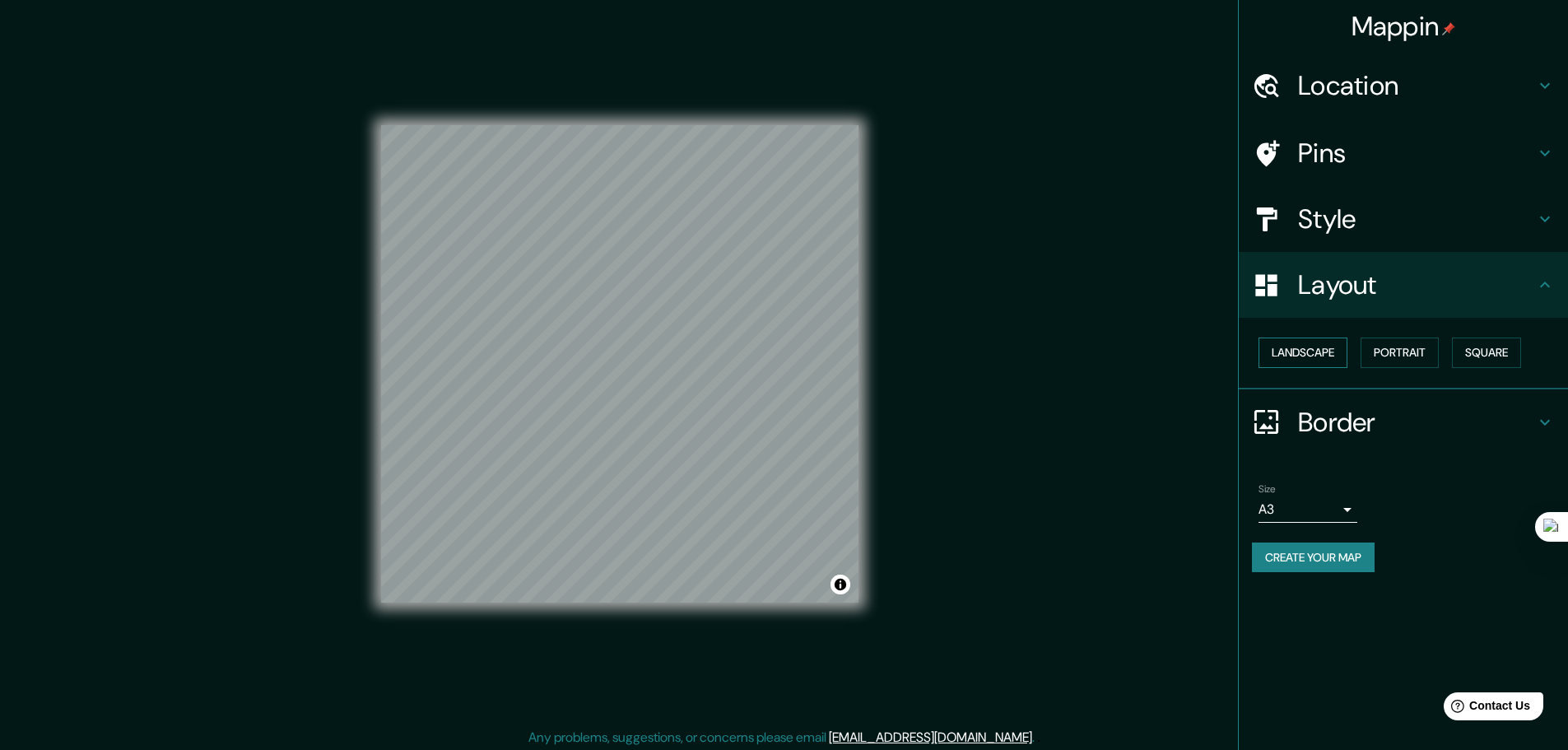
click at [1320, 356] on button "Landscape" at bounding box center [1303, 353] width 89 height 30
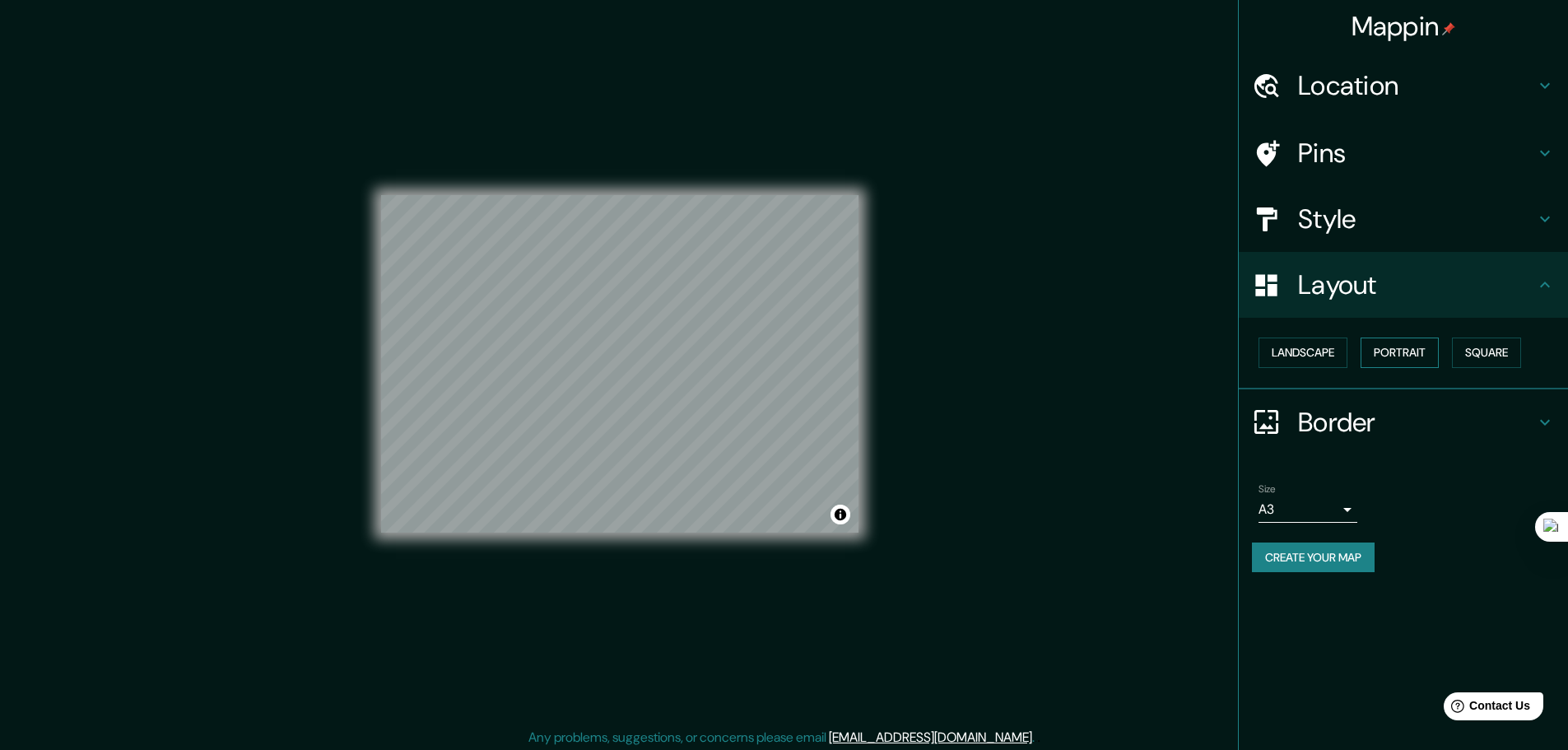
click at [1395, 346] on button "Portrait" at bounding box center [1400, 353] width 78 height 30
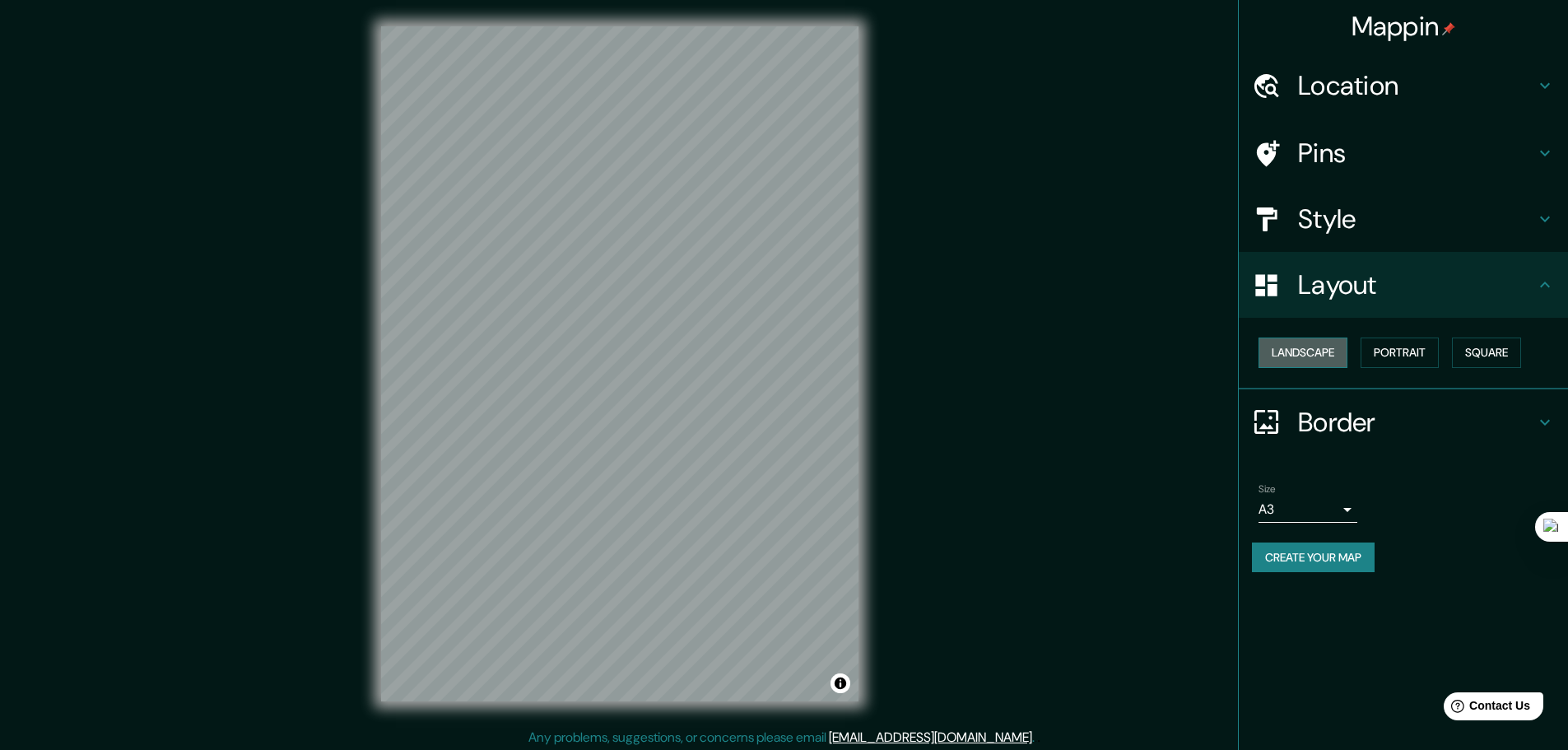
click at [1296, 349] on button "Landscape" at bounding box center [1303, 353] width 89 height 30
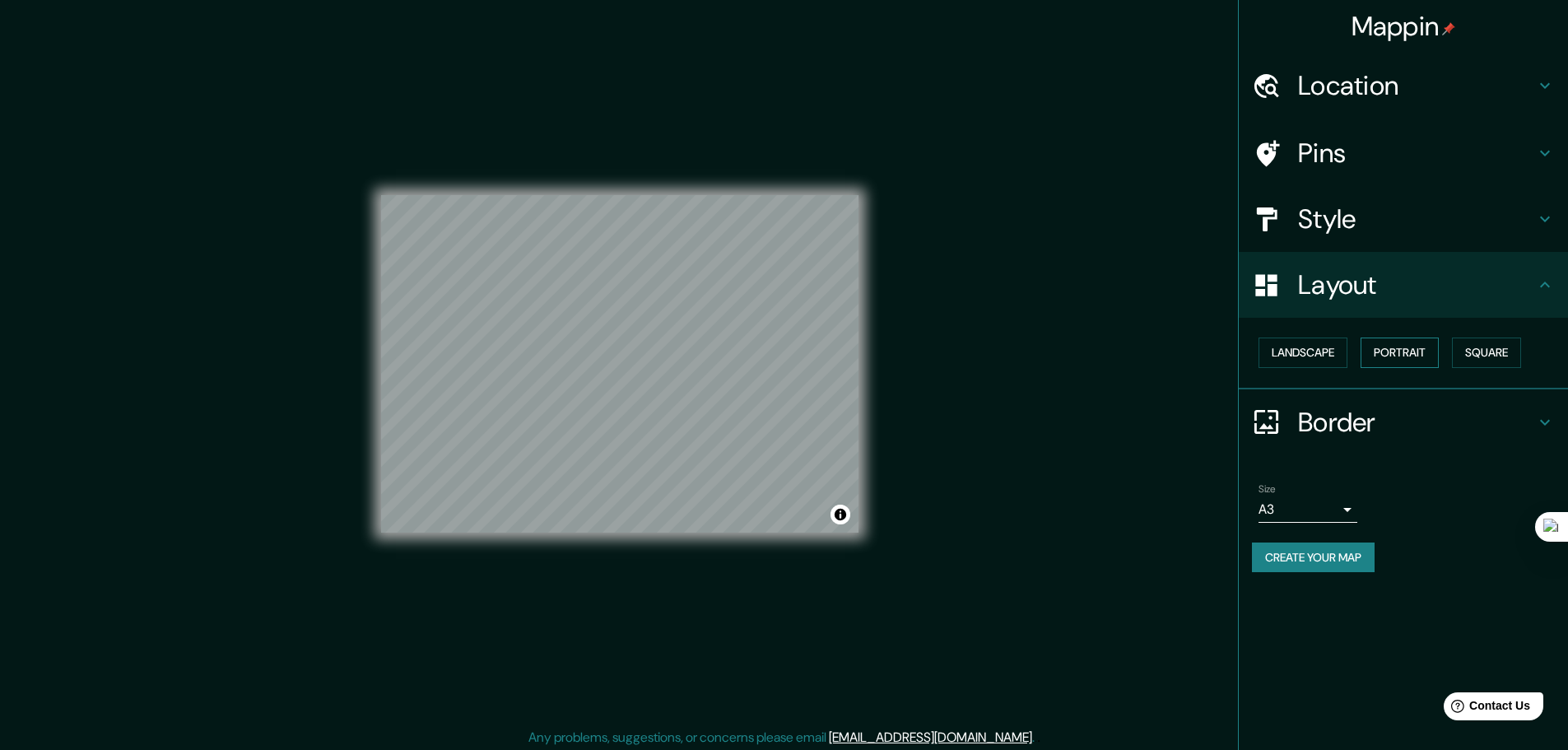
click at [1395, 355] on button "Portrait" at bounding box center [1400, 353] width 78 height 30
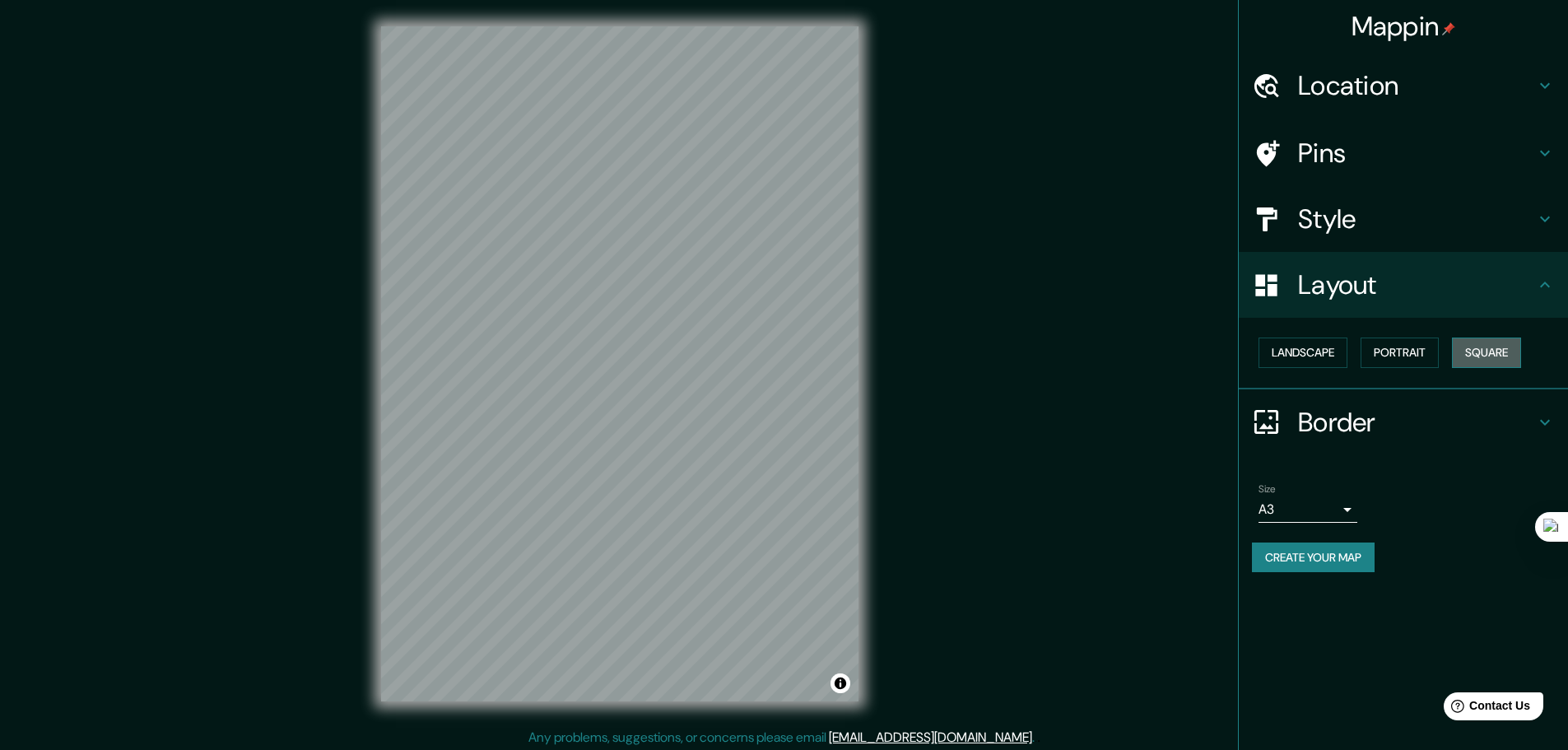
click at [1518, 345] on button "Square" at bounding box center [1486, 353] width 69 height 30
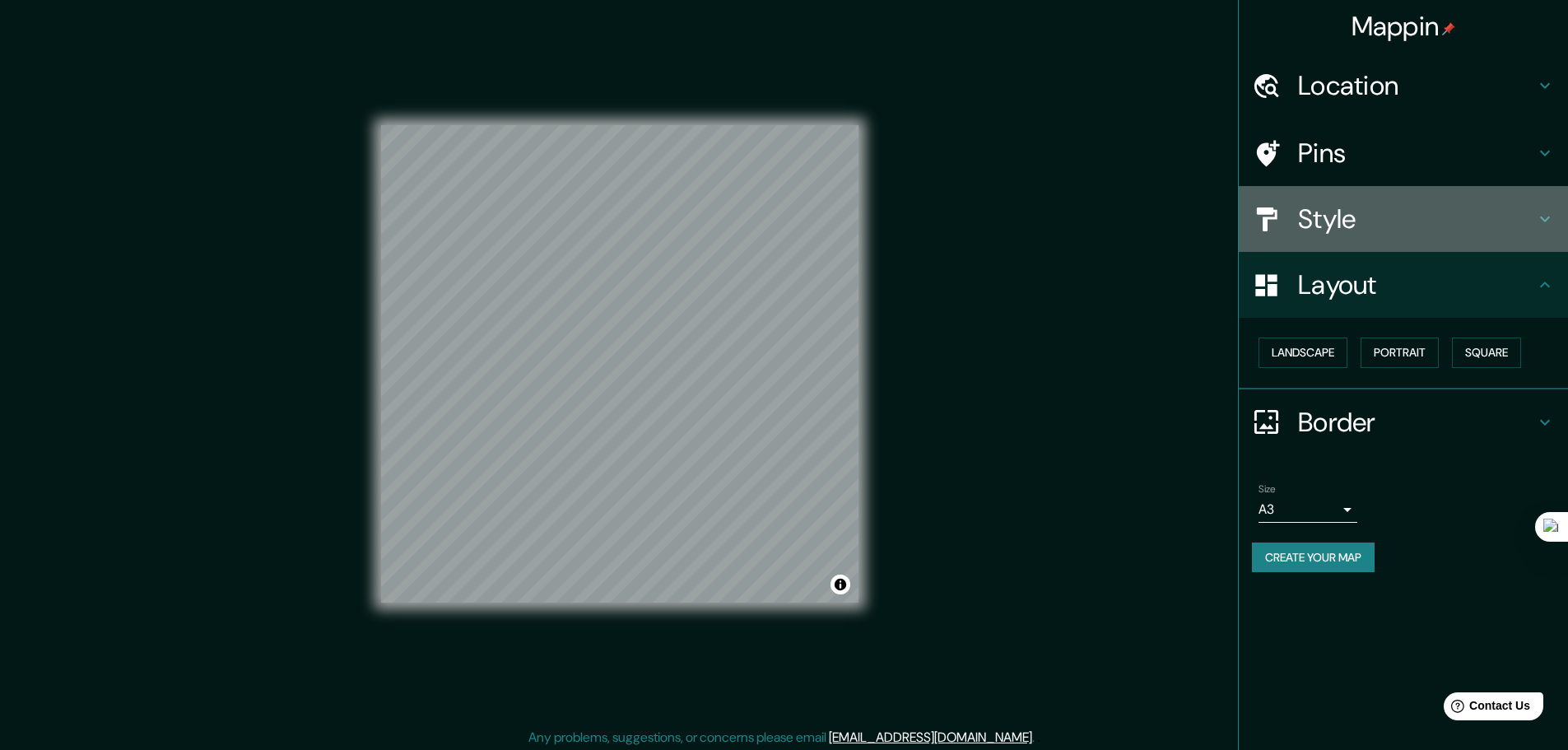
click at [1348, 216] on h4 "Style" at bounding box center [1416, 218] width 237 height 33
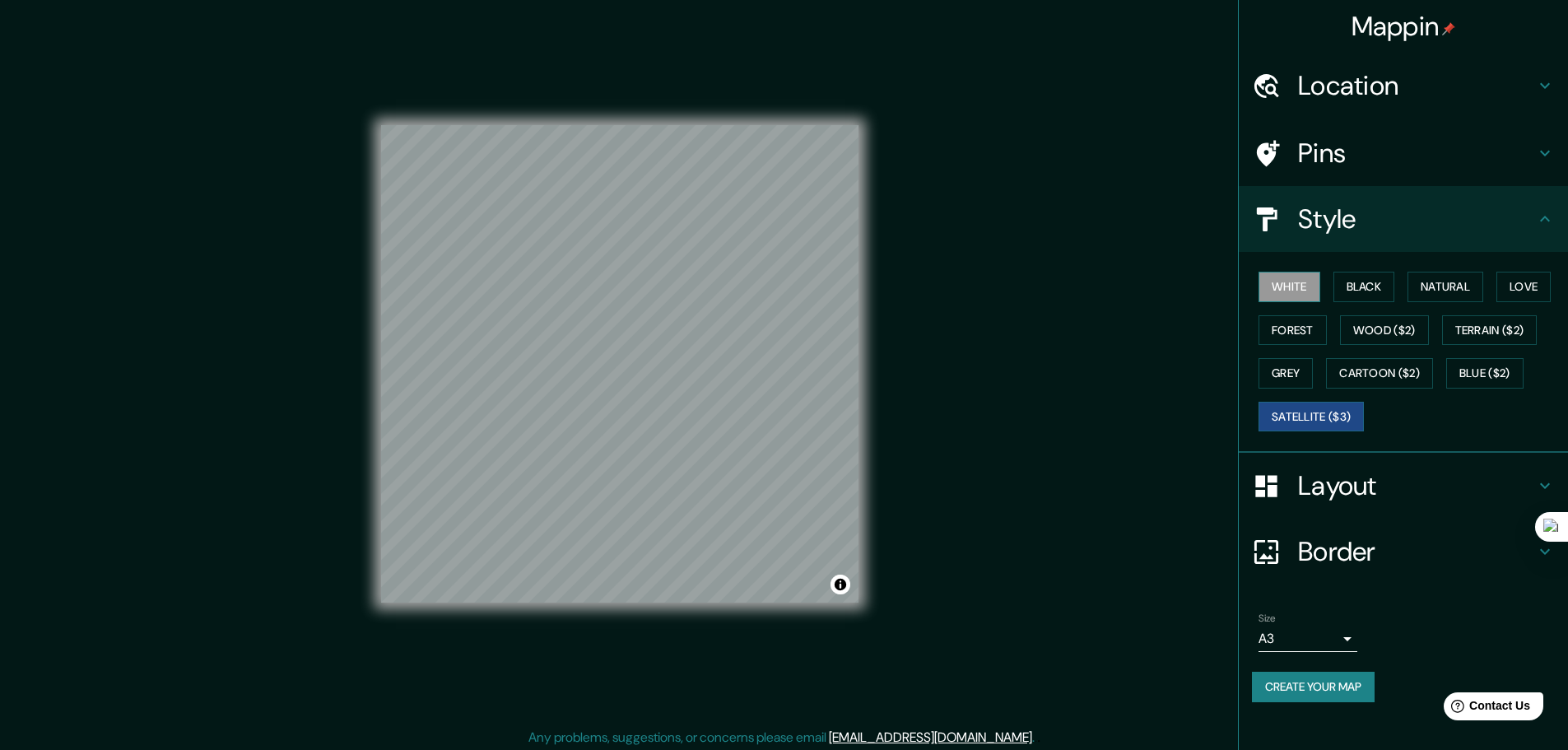
click at [1292, 280] on button "White" at bounding box center [1288, 287] width 61 height 30
click at [1367, 281] on button "Black" at bounding box center [1363, 287] width 61 height 30
click at [1296, 281] on button "White" at bounding box center [1288, 287] width 61 height 30
click at [1469, 277] on button "Natural" at bounding box center [1444, 287] width 76 height 30
click at [1512, 277] on button "Love" at bounding box center [1523, 287] width 54 height 30
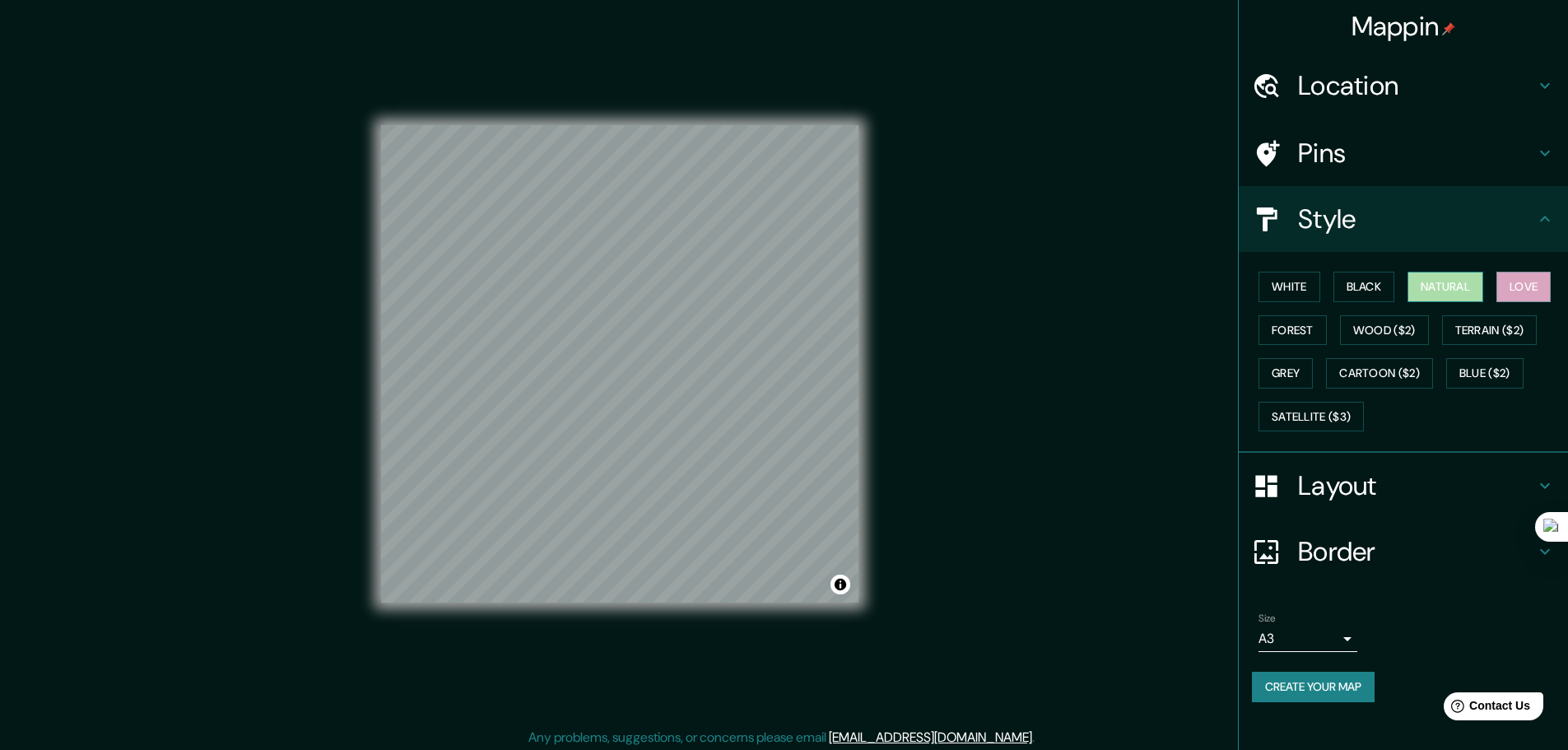
click at [1444, 288] on button "Natural" at bounding box center [1444, 287] width 76 height 30
click at [1308, 288] on button "White" at bounding box center [1288, 287] width 61 height 30
click at [1304, 425] on button "Satellite ($3)" at bounding box center [1311, 417] width 105 height 30
click at [1303, 289] on button "White" at bounding box center [1288, 287] width 61 height 30
click at [1314, 688] on button "Create your map" at bounding box center [1313, 687] width 123 height 30
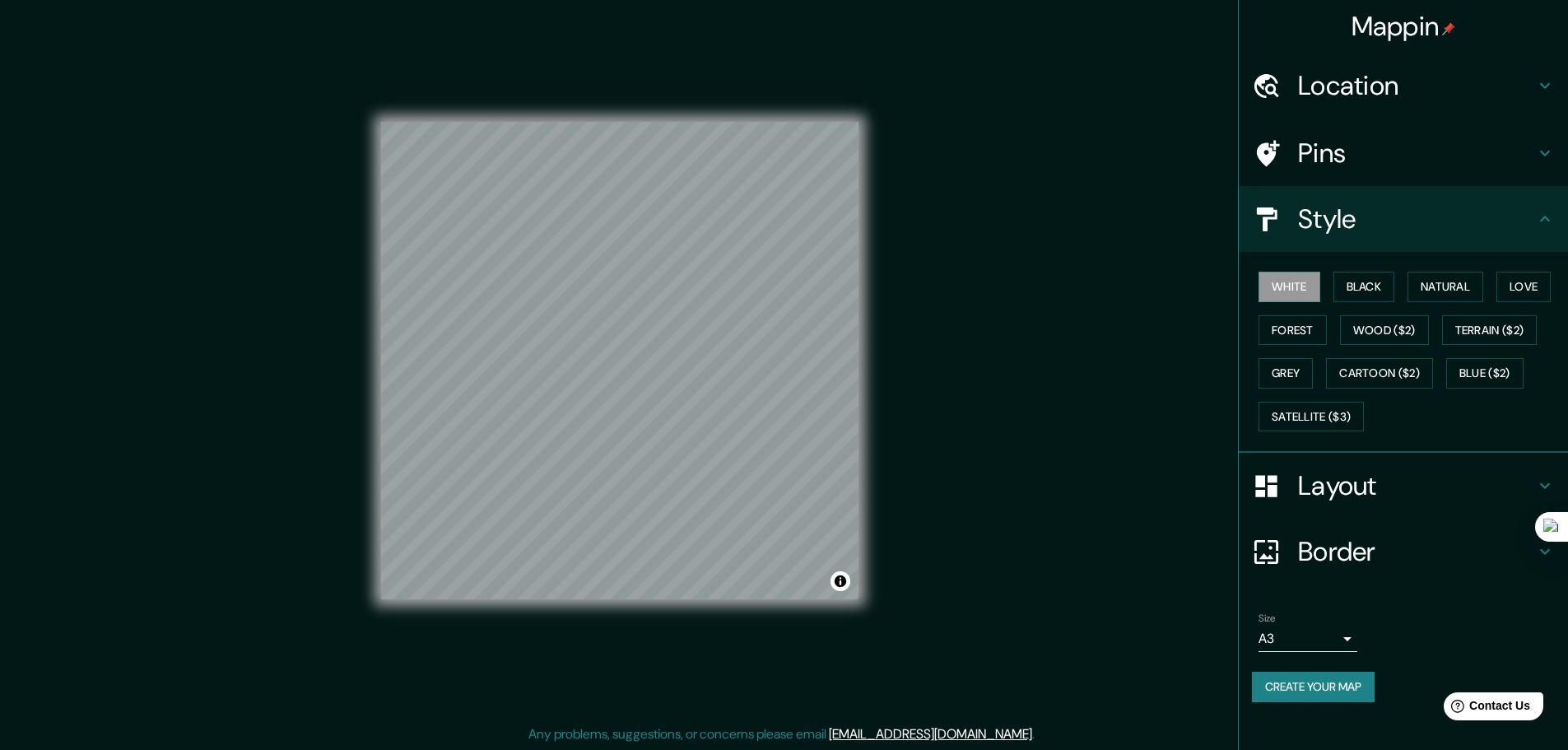
scroll to position [4, 0]
click at [1341, 692] on button "Create your map" at bounding box center [1313, 687] width 123 height 30
click at [1141, 534] on div "Mappin Location [PERSON_NAME], [GEOGRAPHIC_DATA], [GEOGRAPHIC_DATA], [GEOGRAPHI…" at bounding box center [784, 372] width 1568 height 754
click at [1305, 682] on button "Create your map" at bounding box center [1313, 687] width 123 height 30
